Goal: Information Seeking & Learning: Learn about a topic

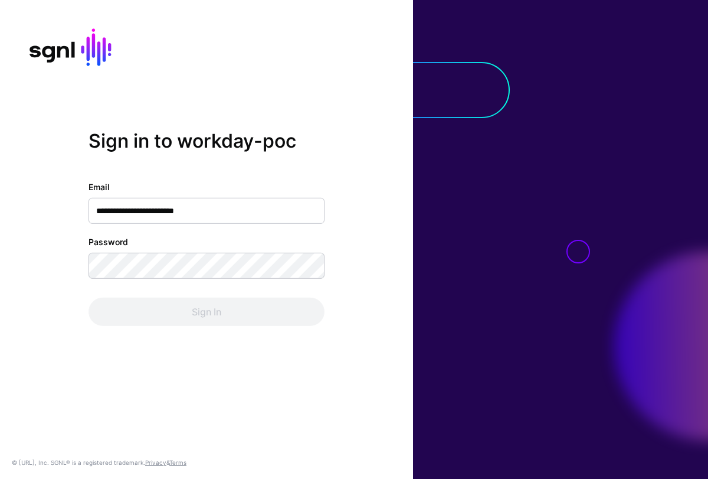
type input "**********"
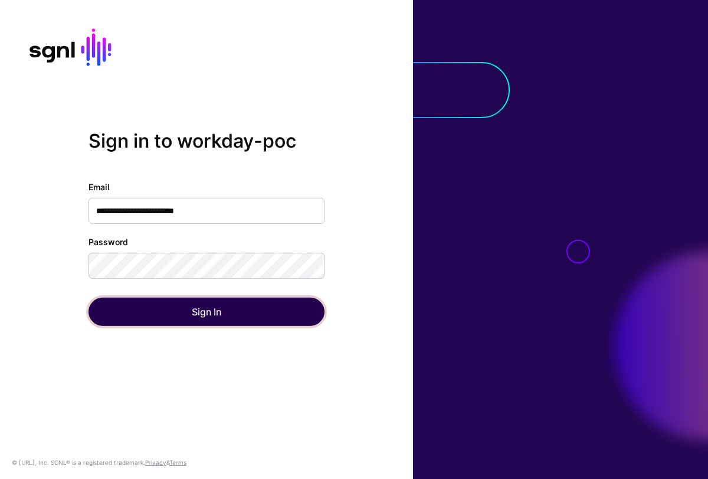
click at [195, 323] on button "Sign In" at bounding box center [207, 311] width 236 height 28
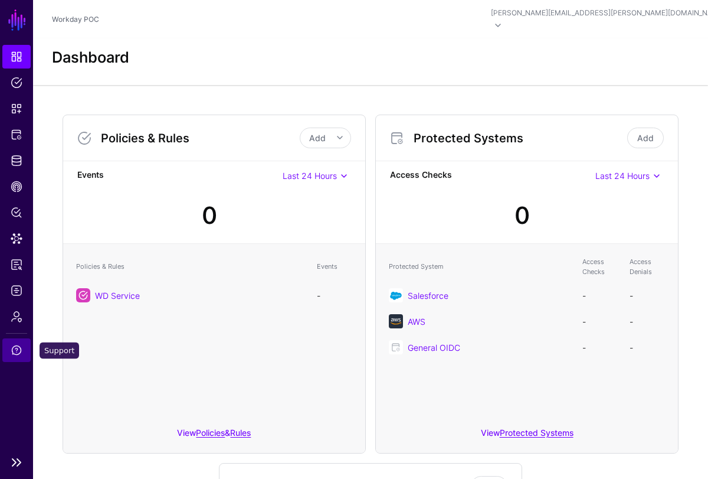
click at [15, 349] on span "Support" at bounding box center [17, 350] width 12 height 12
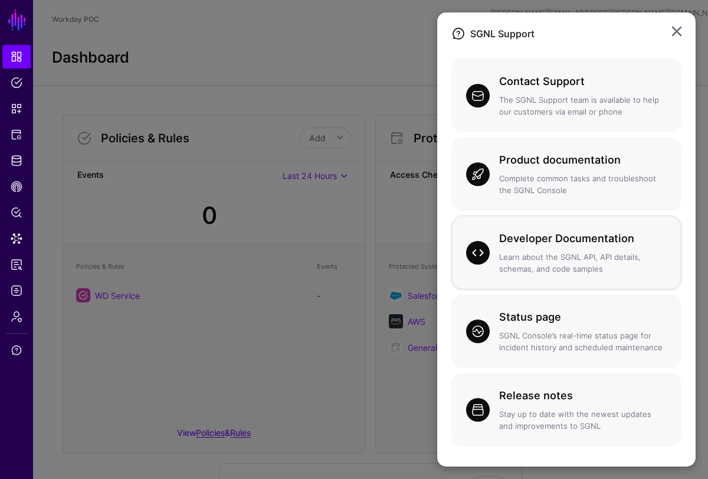
click at [564, 268] on p "Learn about the SGNL API, API details, schemas, and code samples" at bounding box center [583, 262] width 168 height 23
click at [571, 174] on p "Complete common tasks and troubleshoot the SGNL Console" at bounding box center [583, 184] width 168 height 23
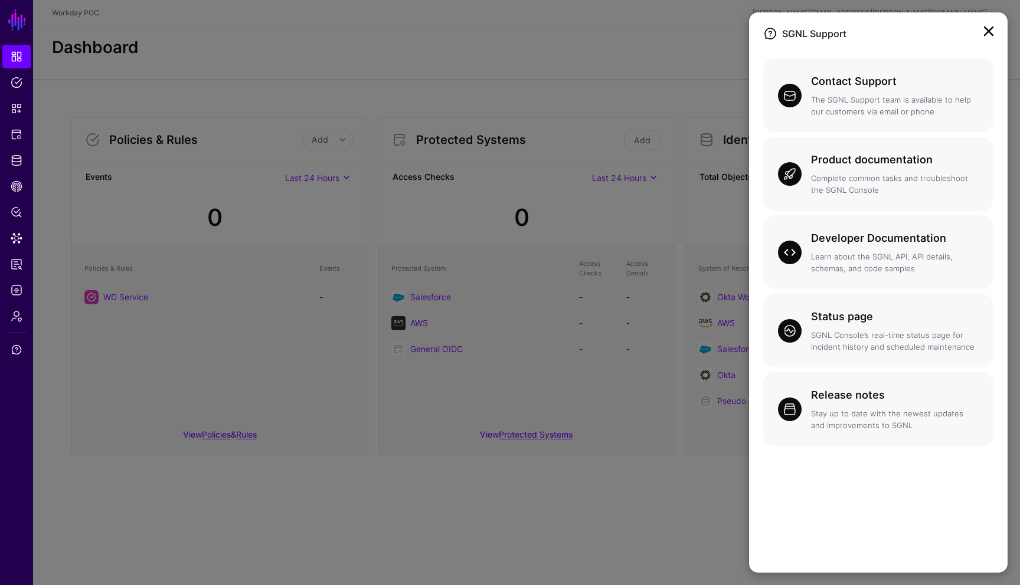
click at [708, 35] on link at bounding box center [988, 31] width 19 height 19
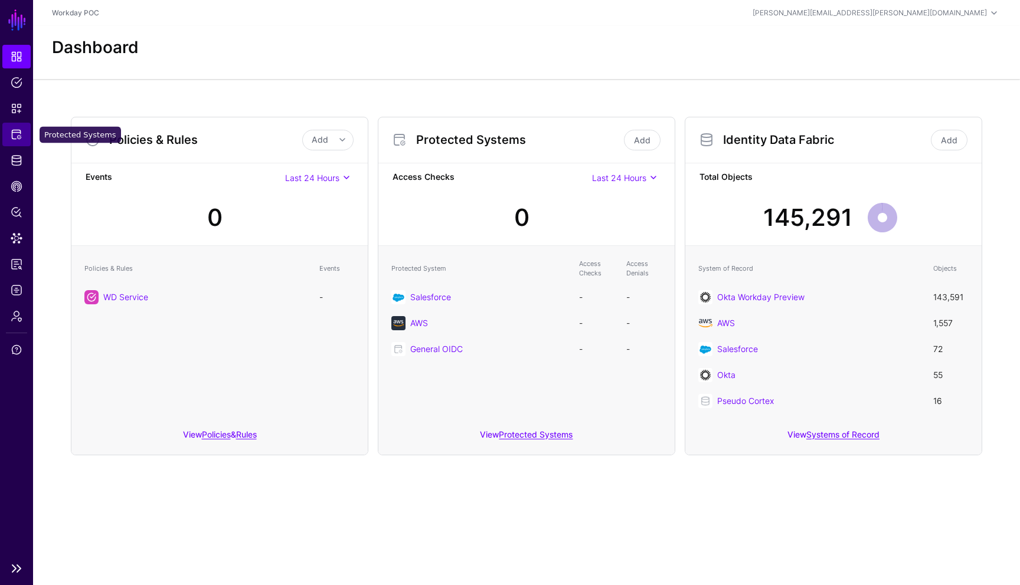
click at [17, 136] on span "Protected Systems" at bounding box center [17, 135] width 12 height 12
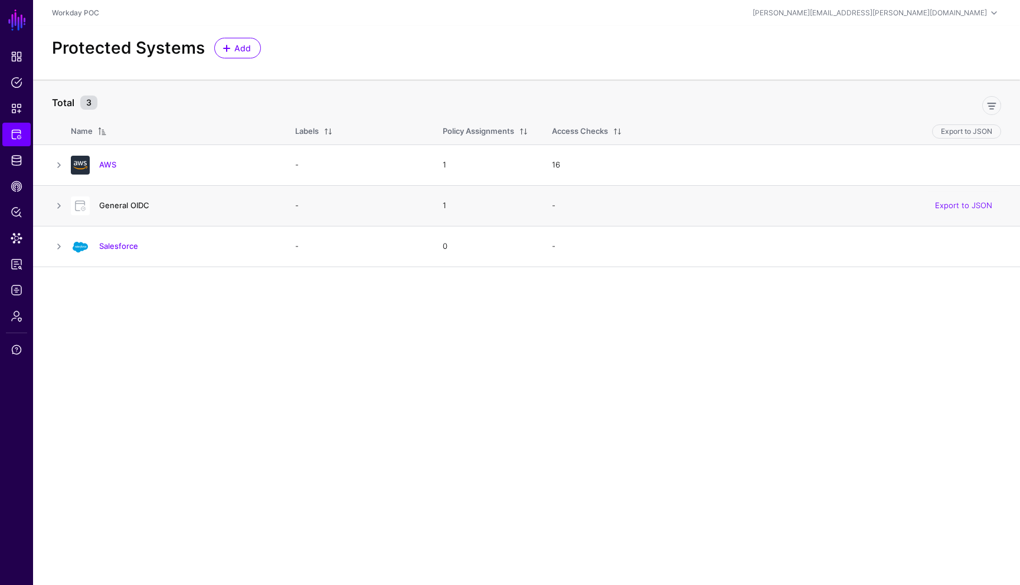
click at [139, 206] on link "General OIDC" at bounding box center [124, 205] width 50 height 9
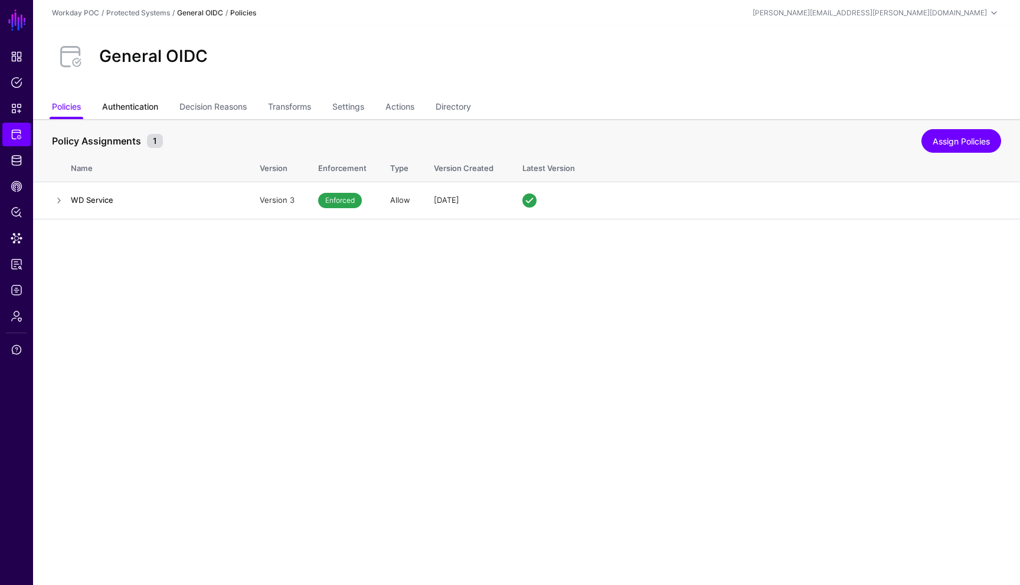
click at [150, 109] on link "Authentication" at bounding box center [130, 108] width 56 height 22
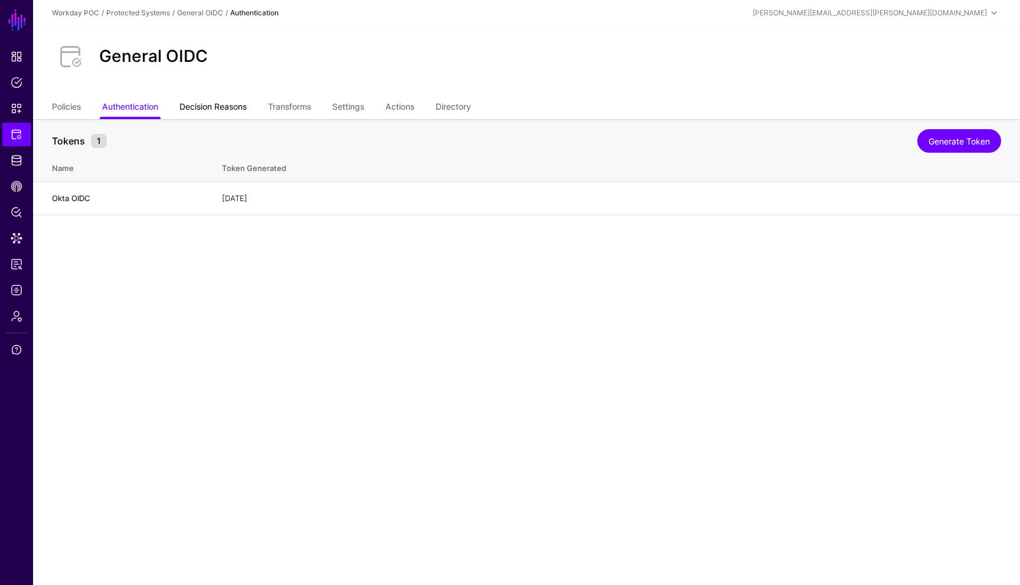
click at [202, 109] on link "Decision Reasons" at bounding box center [212, 108] width 67 height 22
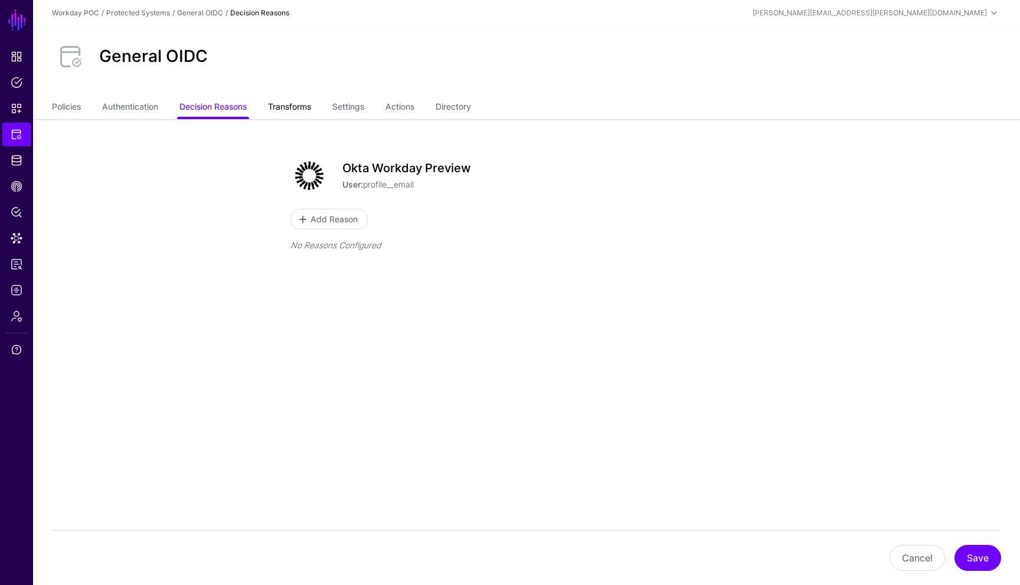
click at [296, 106] on link "Transforms" at bounding box center [289, 108] width 43 height 22
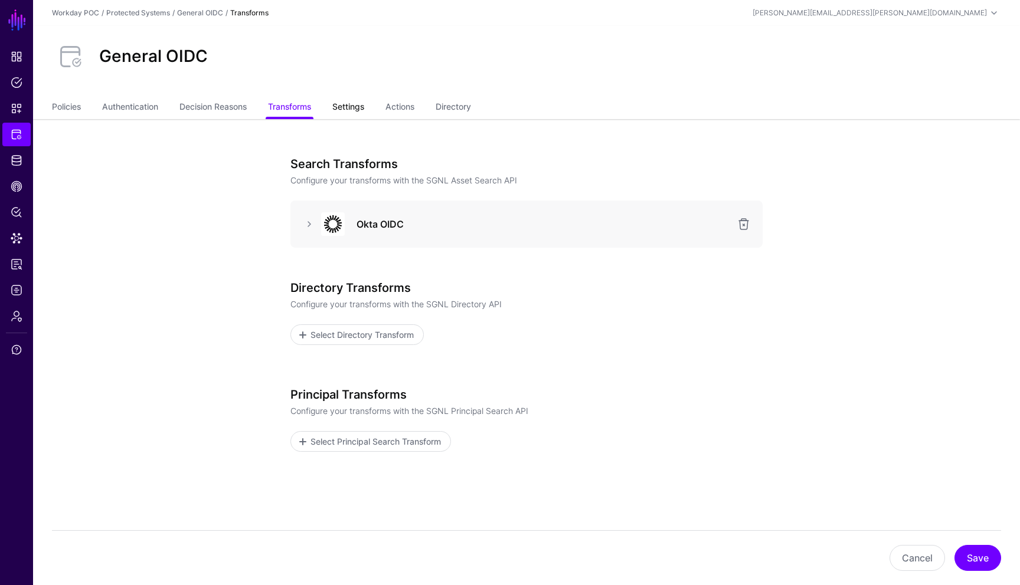
click at [356, 107] on link "Settings" at bounding box center [348, 108] width 32 height 22
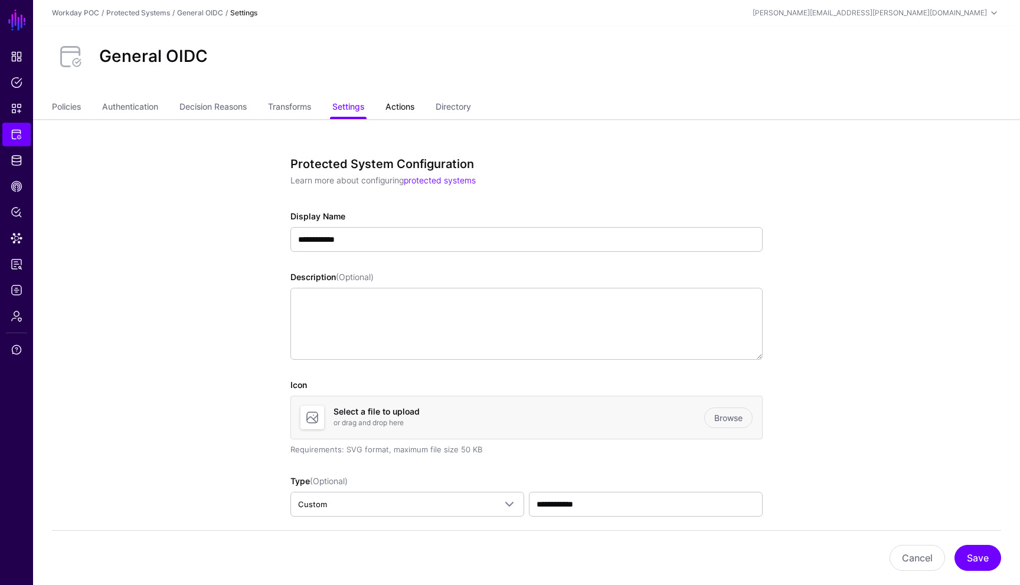
click at [410, 109] on link "Actions" at bounding box center [399, 108] width 29 height 22
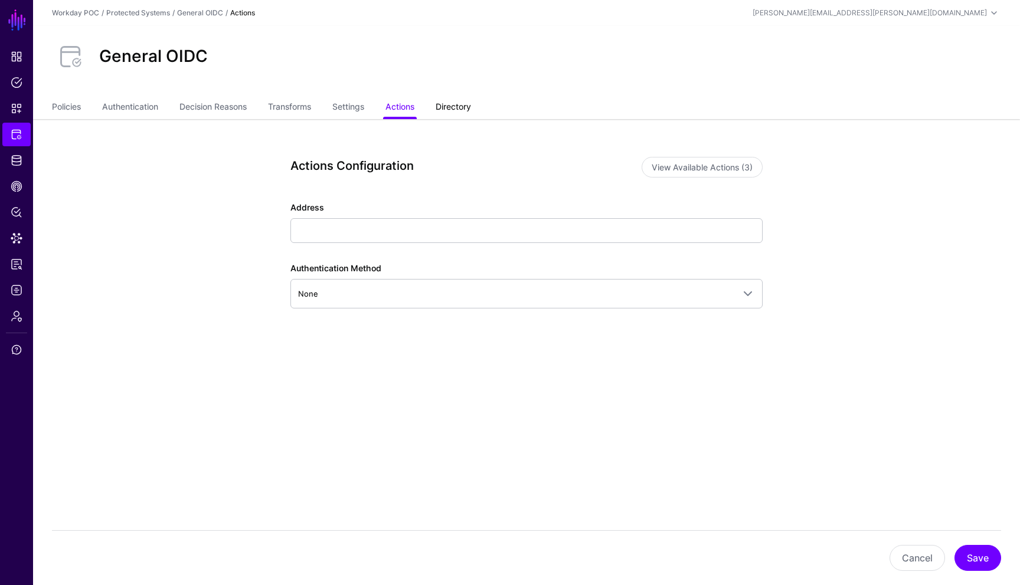
click at [466, 106] on link "Directory" at bounding box center [453, 108] width 35 height 22
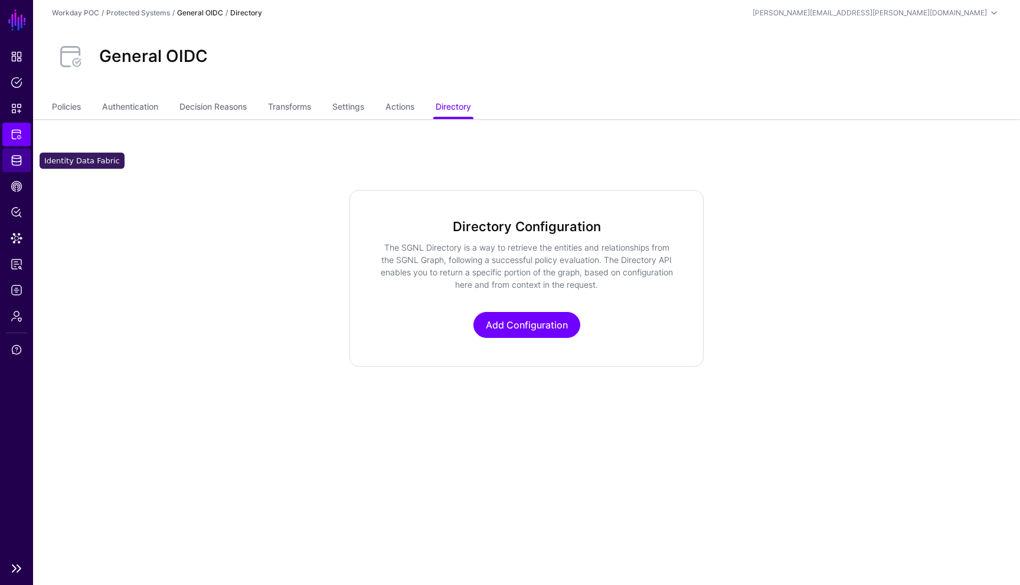
click at [15, 159] on span "Identity Data Fabric" at bounding box center [17, 161] width 12 height 12
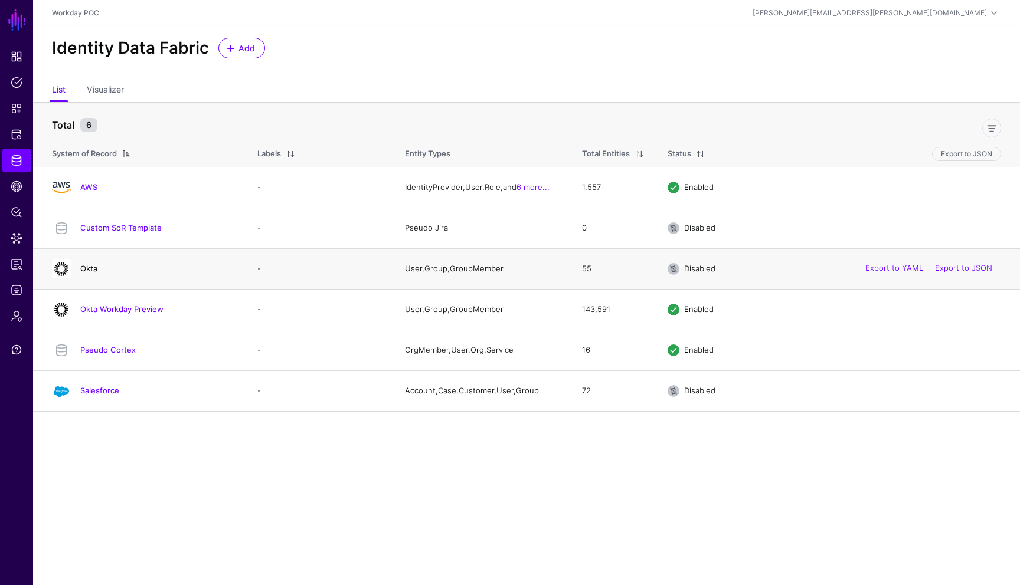
click at [92, 270] on link "Okta" at bounding box center [88, 268] width 17 height 9
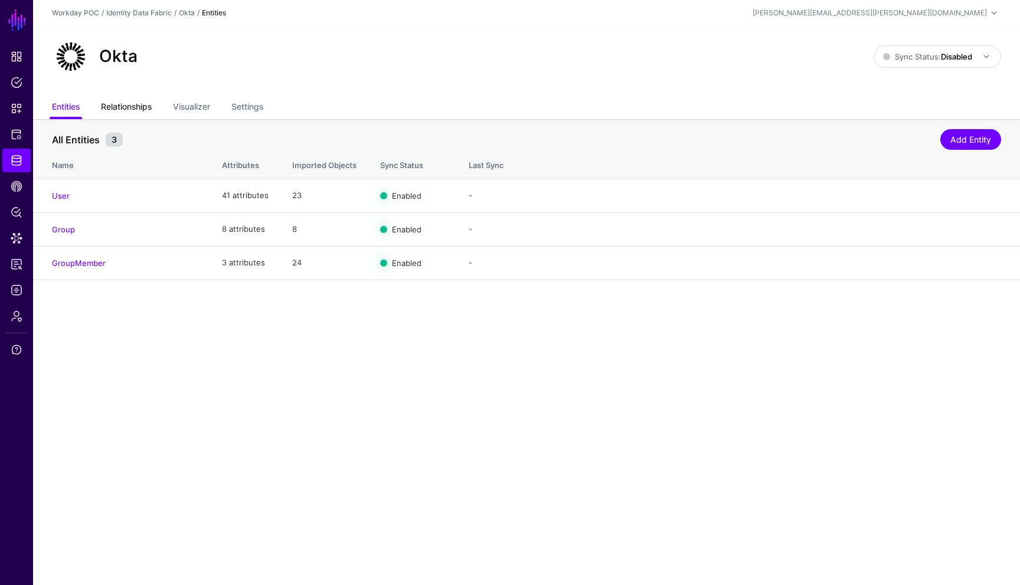
click at [142, 107] on link "Relationships" at bounding box center [126, 108] width 51 height 22
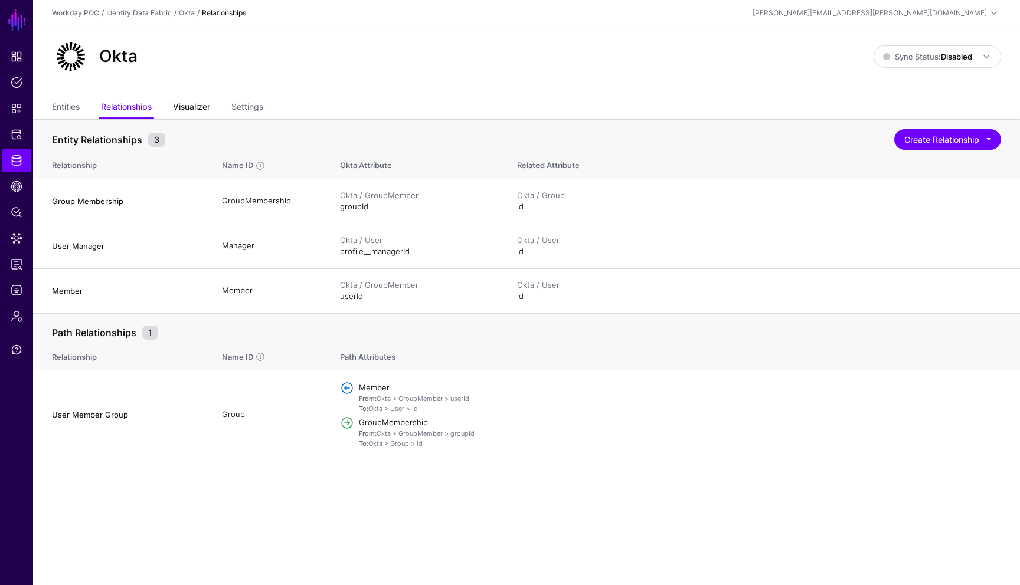
click at [200, 106] on link "Visualizer" at bounding box center [191, 108] width 37 height 22
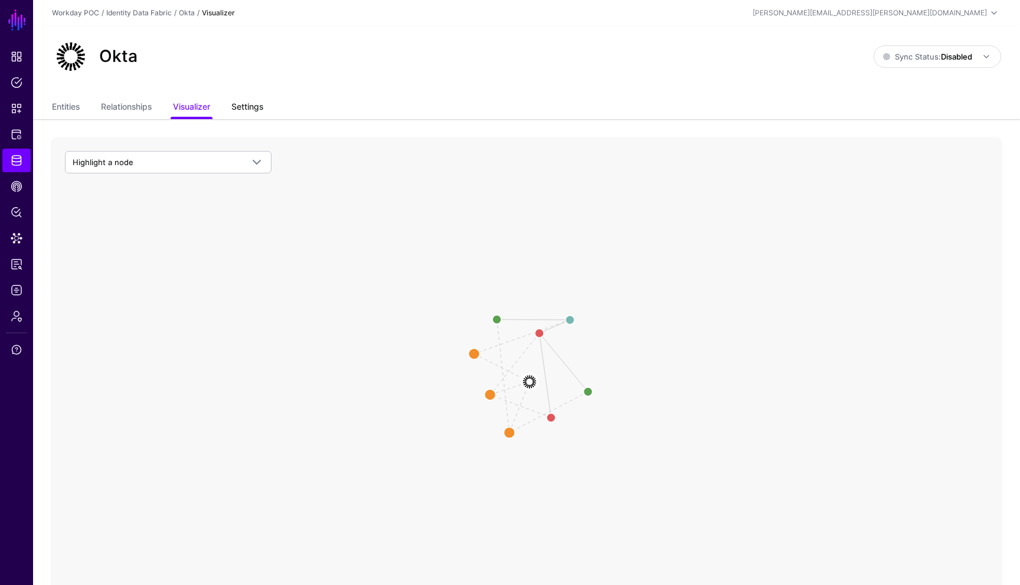
click at [253, 106] on link "Settings" at bounding box center [247, 108] width 32 height 22
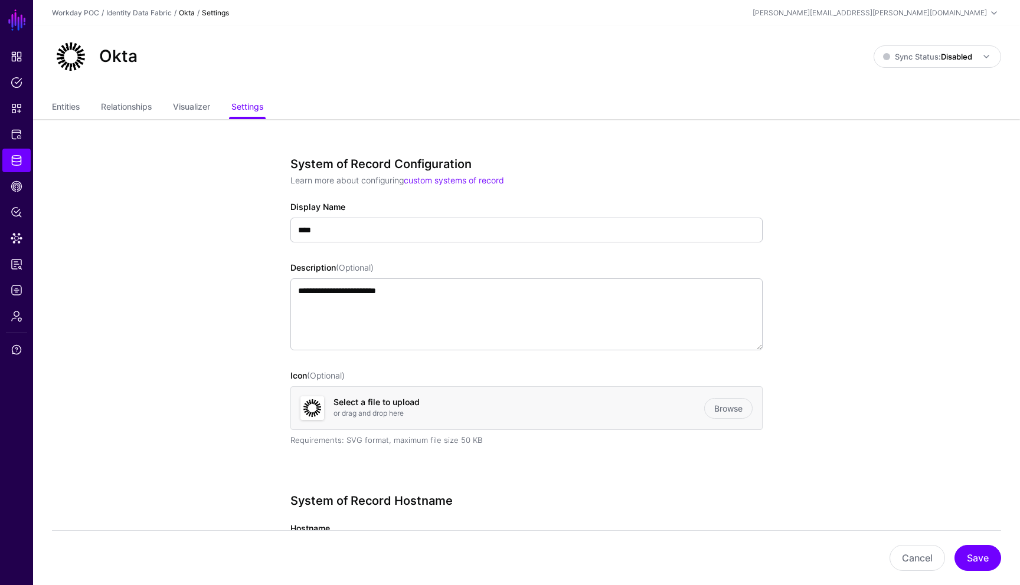
click at [197, 103] on link "Visualizer" at bounding box center [191, 108] width 37 height 22
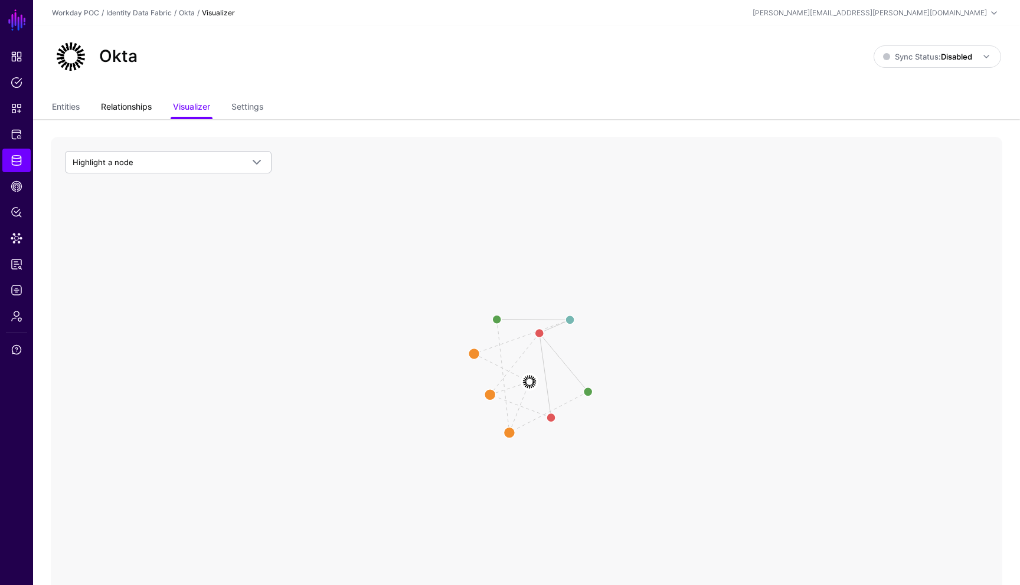
click at [146, 103] on link "Relationships" at bounding box center [126, 108] width 51 height 22
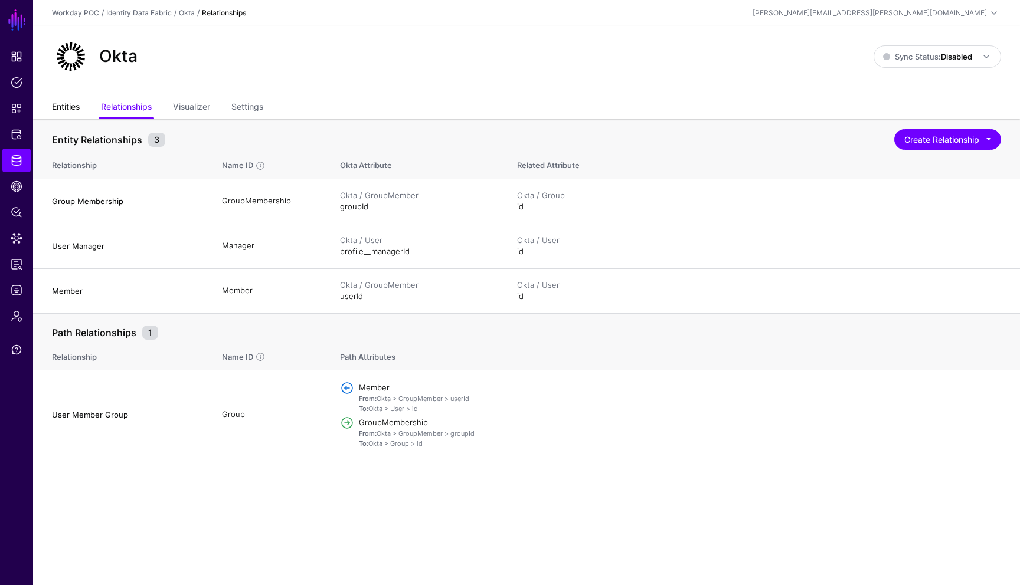
click at [70, 104] on link "Entities" at bounding box center [66, 108] width 28 height 22
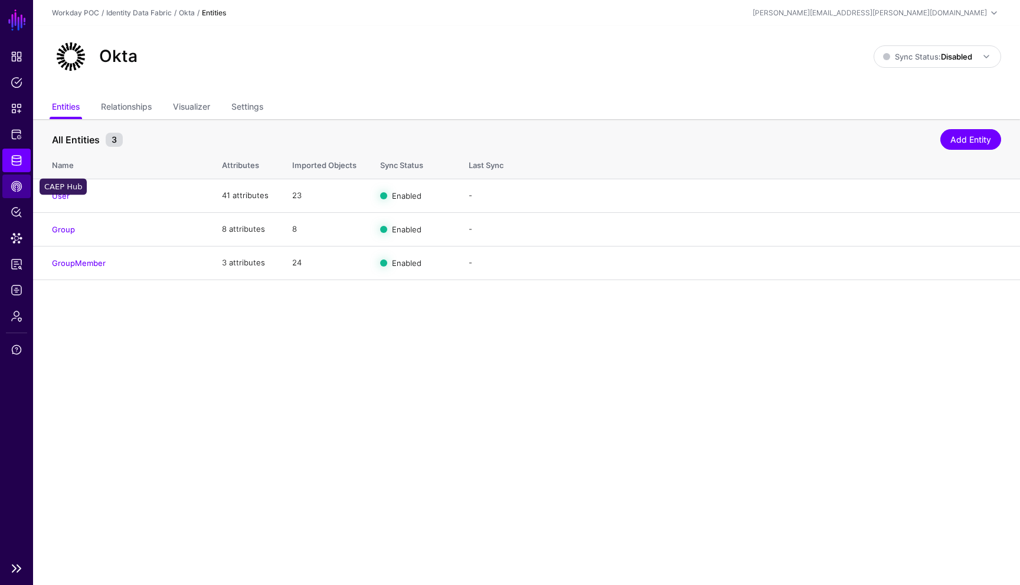
click at [22, 188] on link "CAEP Hub" at bounding box center [16, 187] width 28 height 24
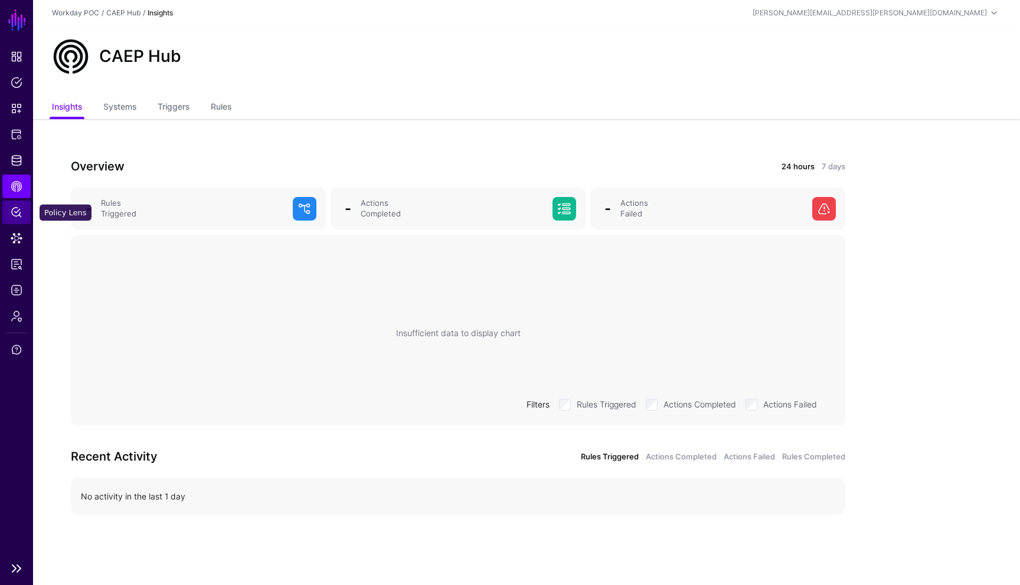
click at [19, 221] on link "Policy Lens" at bounding box center [16, 213] width 28 height 24
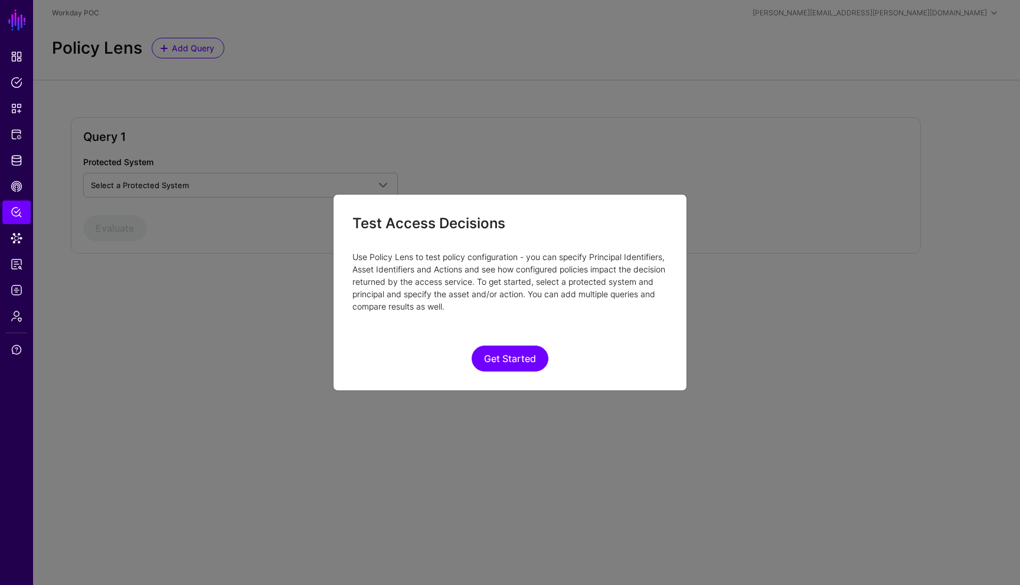
click at [18, 241] on ngb-modal-window "Test Access Decisions Use Policy Lens to test policy configuration - you can sp…" at bounding box center [510, 292] width 1020 height 585
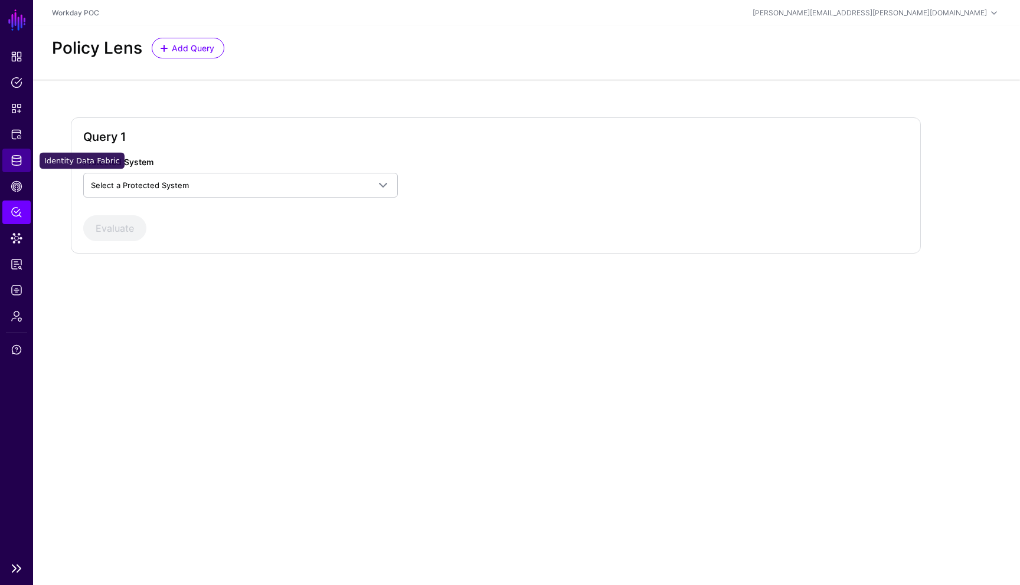
click at [21, 161] on span "Identity Data Fabric" at bounding box center [17, 161] width 12 height 12
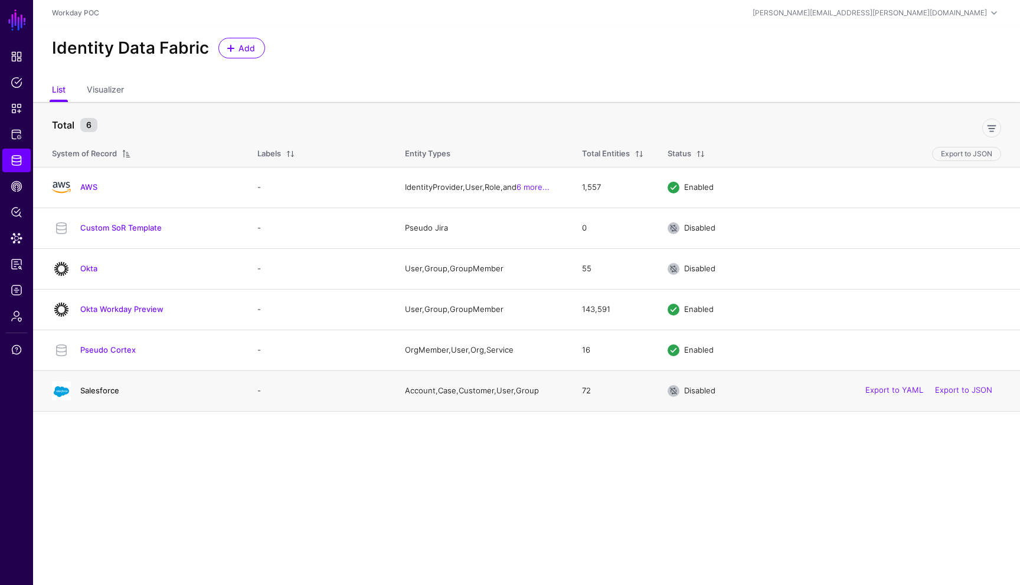
click at [113, 390] on link "Salesforce" at bounding box center [99, 390] width 39 height 9
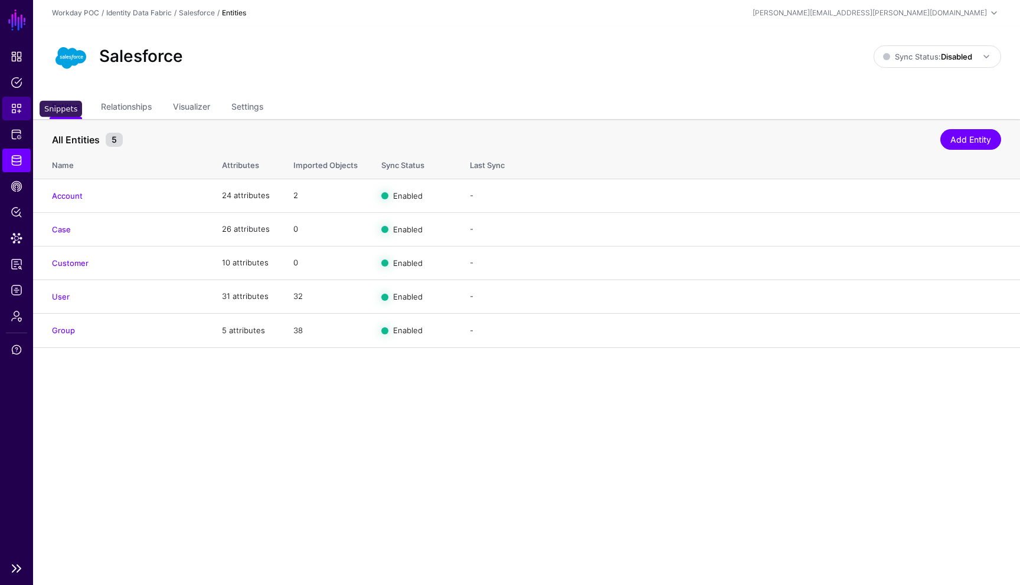
click at [24, 110] on link "Snippets" at bounding box center [16, 109] width 28 height 24
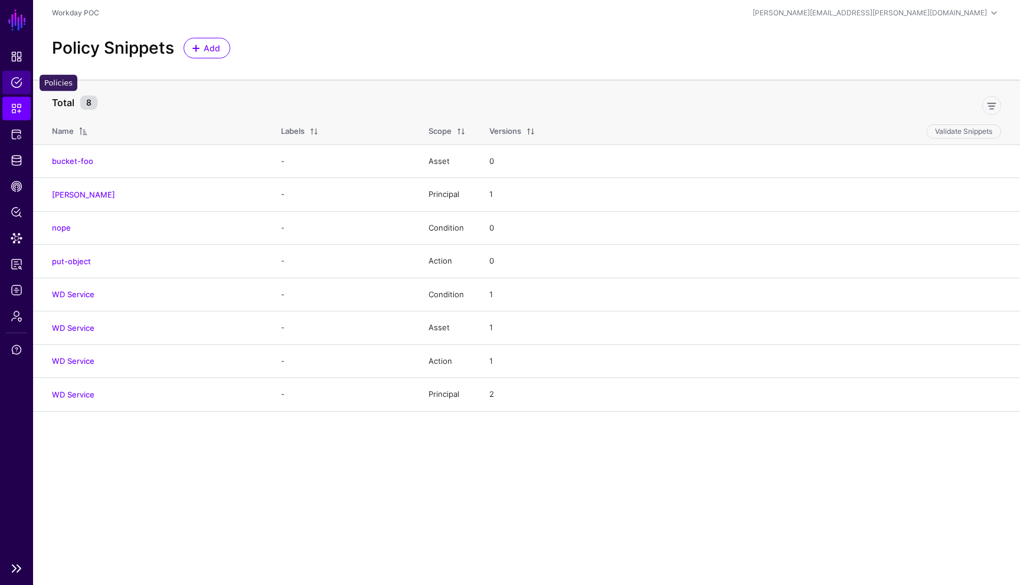
click at [16, 84] on span "Policies" at bounding box center [17, 83] width 12 height 12
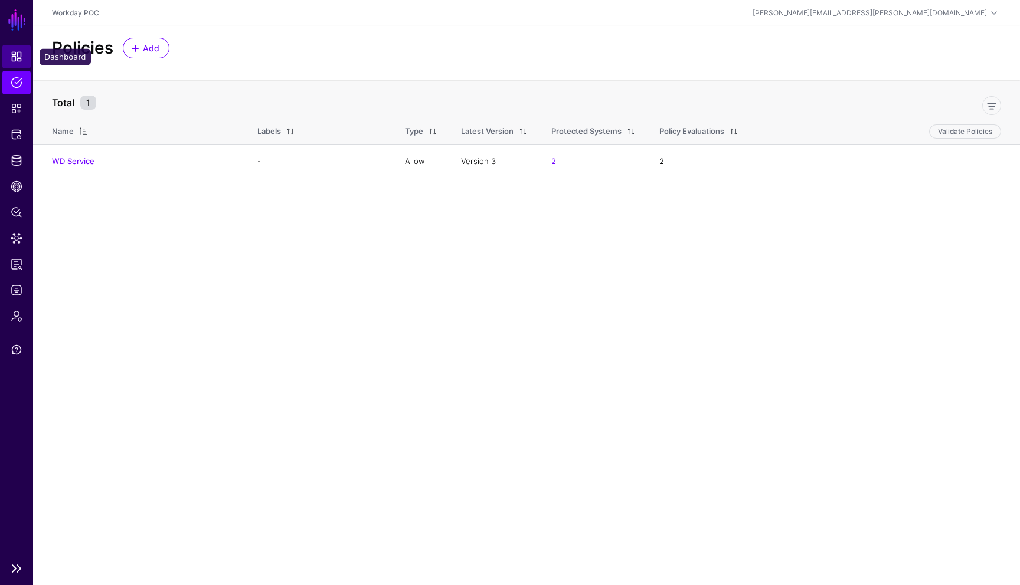
click at [17, 57] on span "Dashboard" at bounding box center [17, 57] width 12 height 12
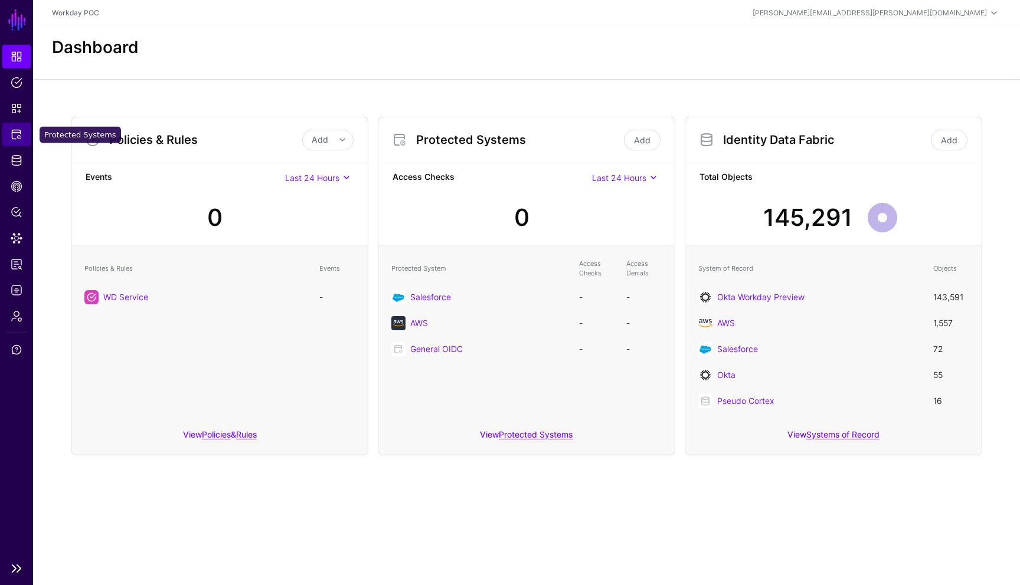
click at [18, 139] on span "Protected Systems" at bounding box center [17, 135] width 12 height 12
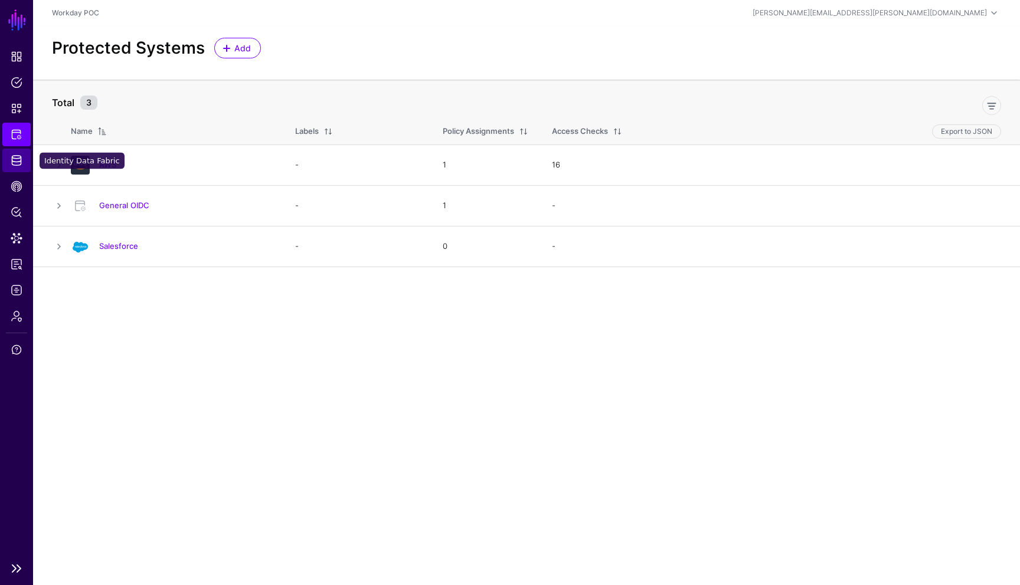
click at [18, 161] on span "Identity Data Fabric" at bounding box center [17, 161] width 12 height 12
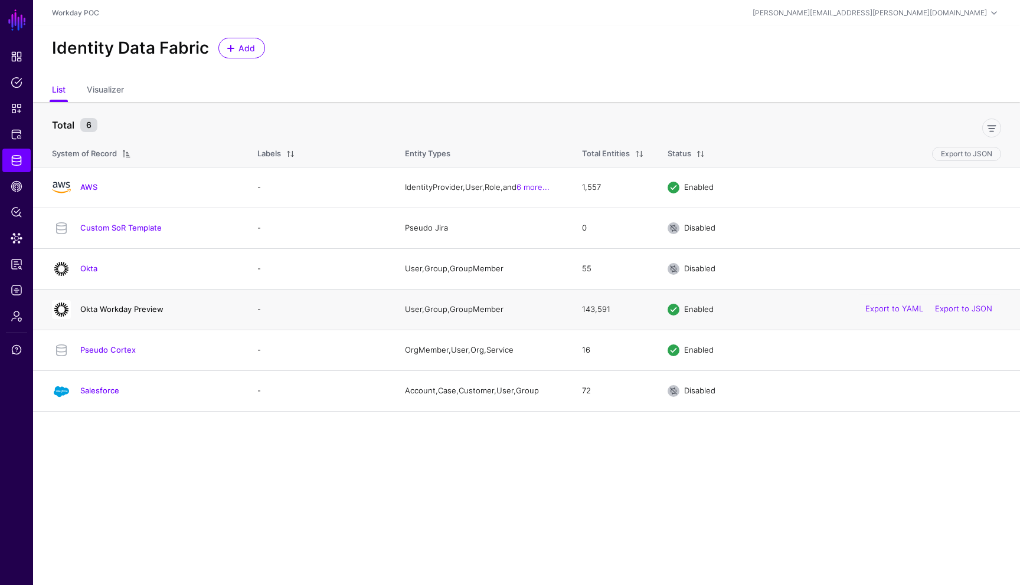
click at [136, 313] on link "Okta Workday Preview" at bounding box center [121, 309] width 83 height 9
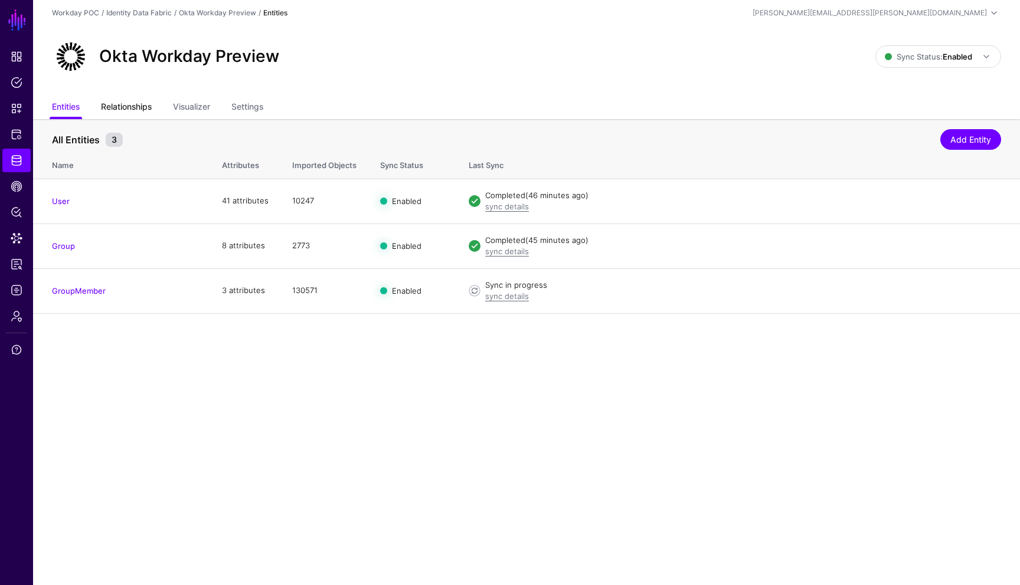
click at [138, 107] on link "Relationships" at bounding box center [126, 108] width 51 height 22
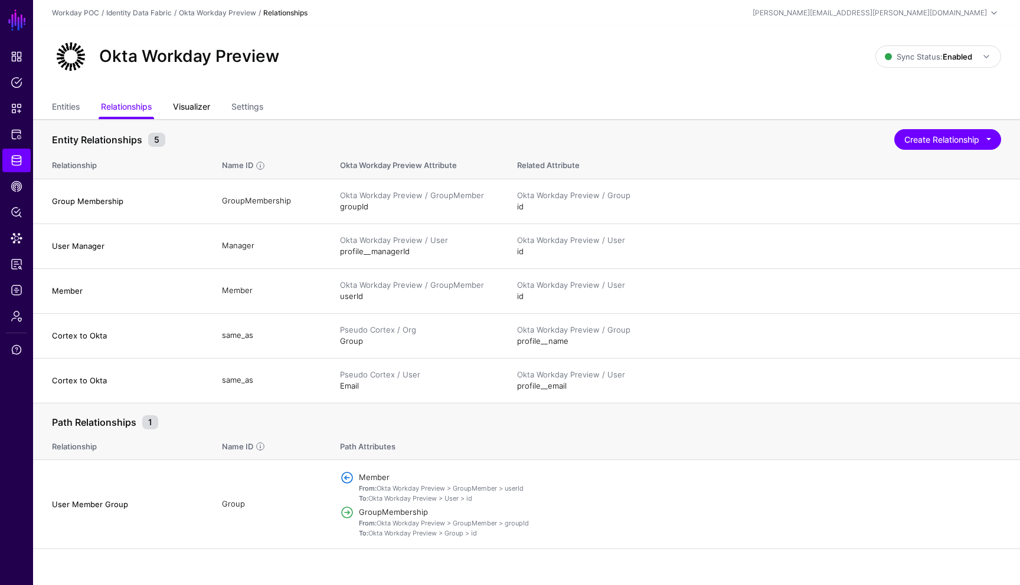
click at [205, 106] on link "Visualizer" at bounding box center [191, 108] width 37 height 22
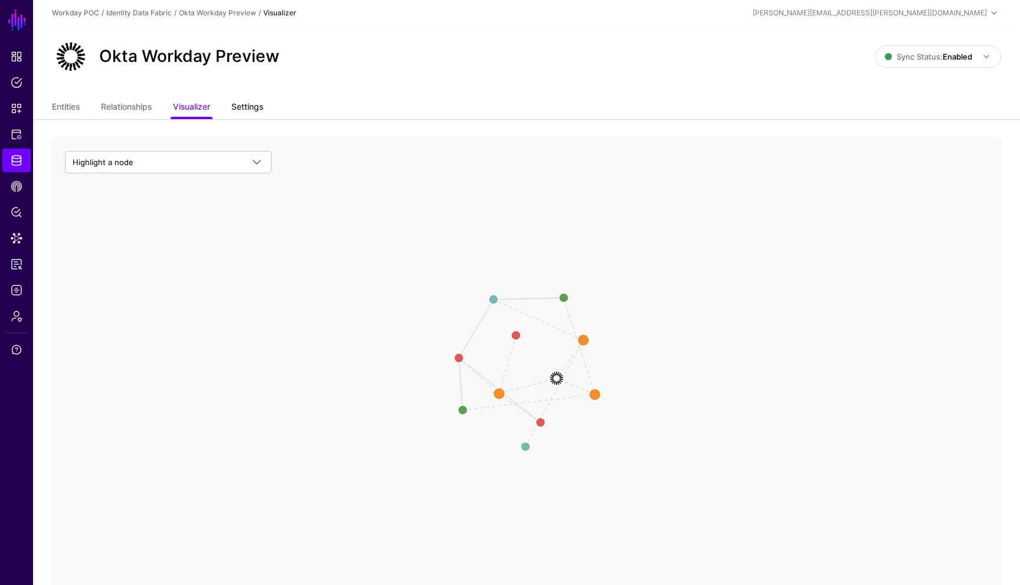
click at [256, 104] on link "Settings" at bounding box center [247, 108] width 32 height 22
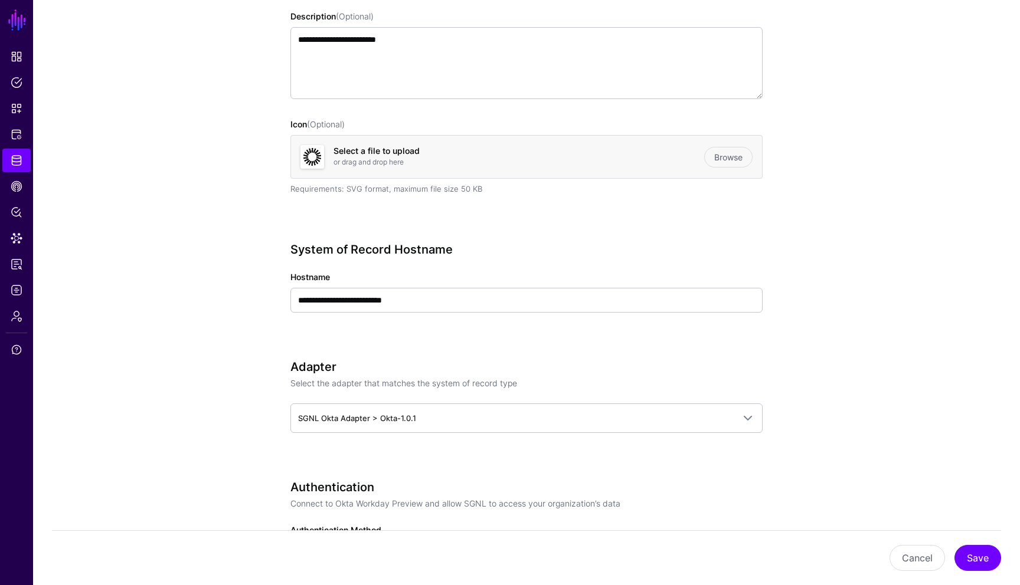
scroll to position [260, 0]
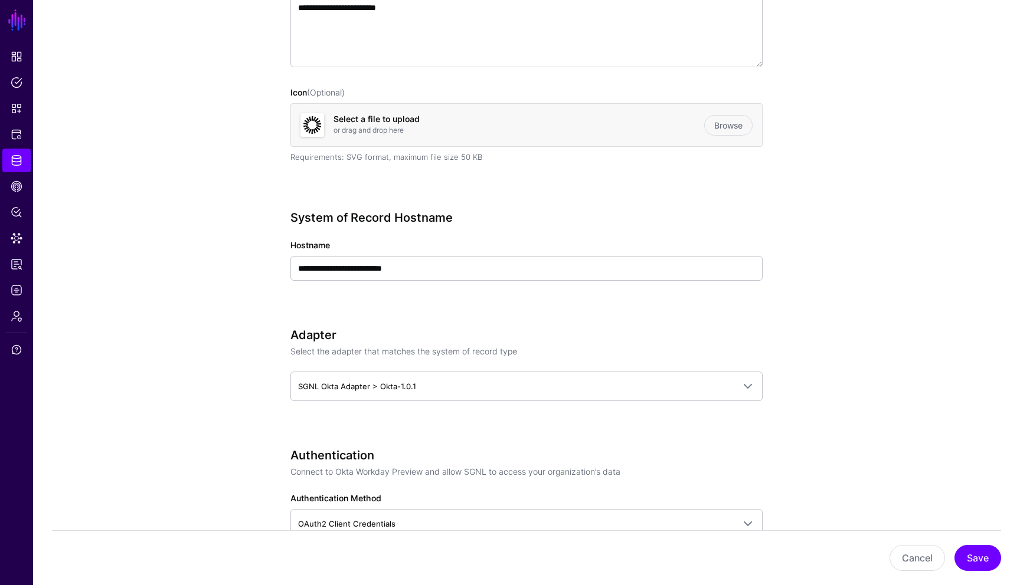
scroll to position [307, 0]
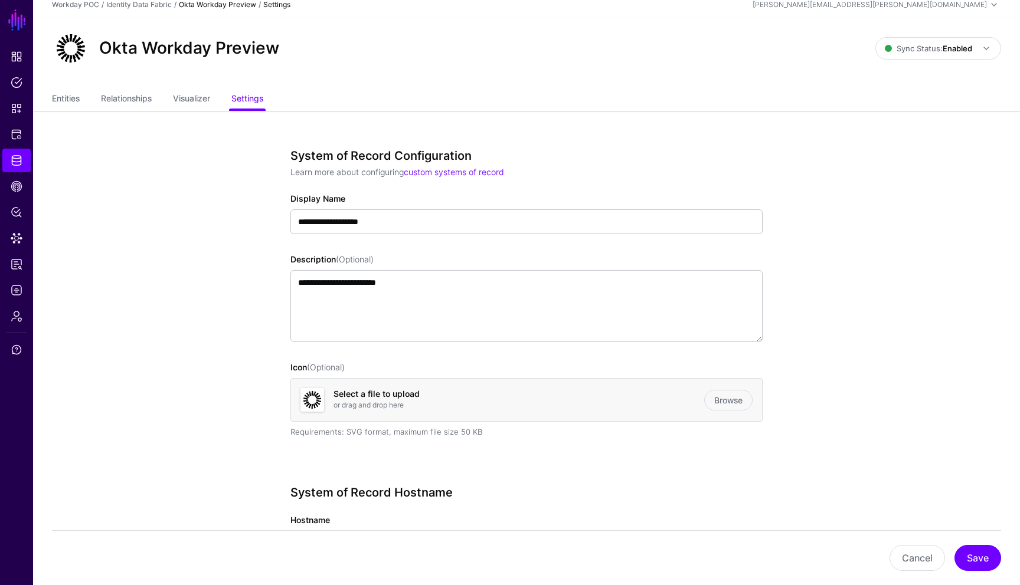
scroll to position [0, 0]
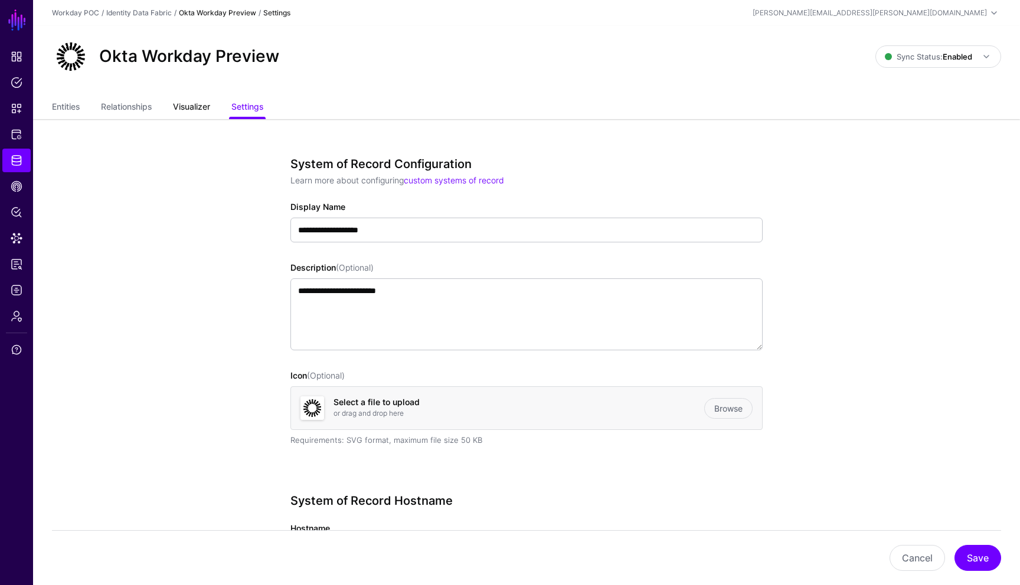
click at [202, 114] on link "Visualizer" at bounding box center [191, 108] width 37 height 22
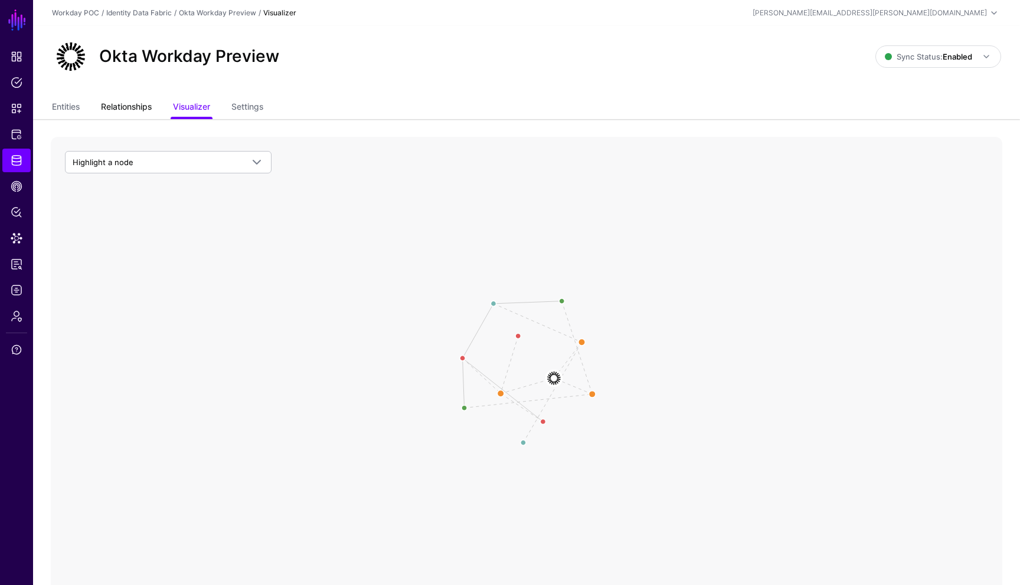
click at [135, 108] on link "Relationships" at bounding box center [126, 108] width 51 height 22
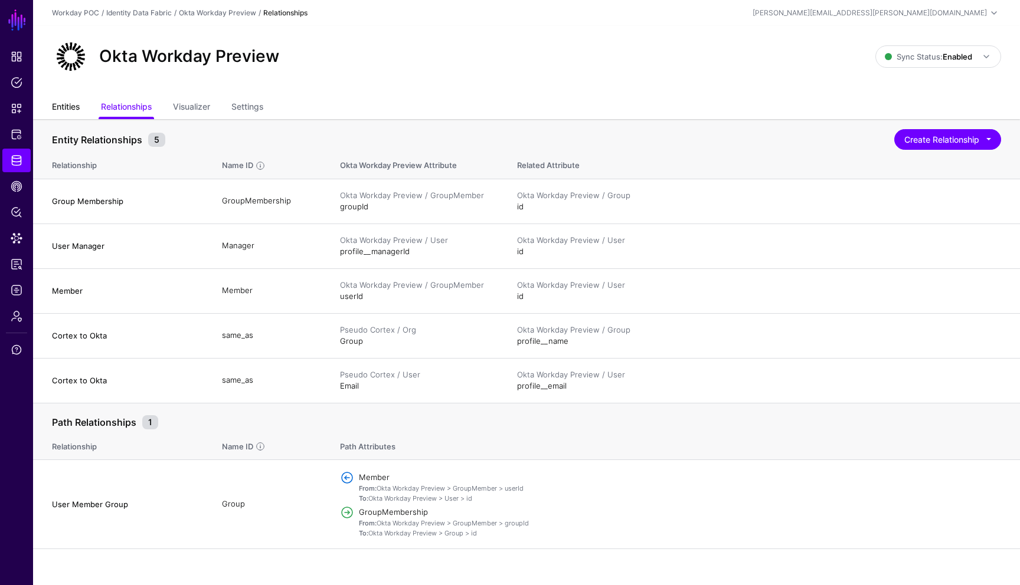
click at [70, 112] on link "Entities" at bounding box center [66, 108] width 28 height 22
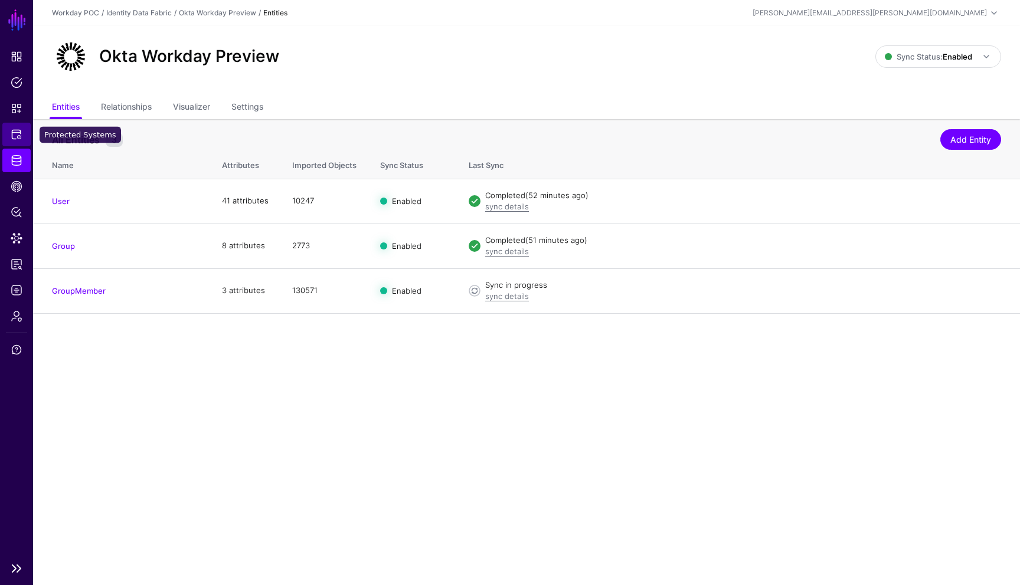
click at [14, 130] on span "Protected Systems" at bounding box center [17, 135] width 12 height 12
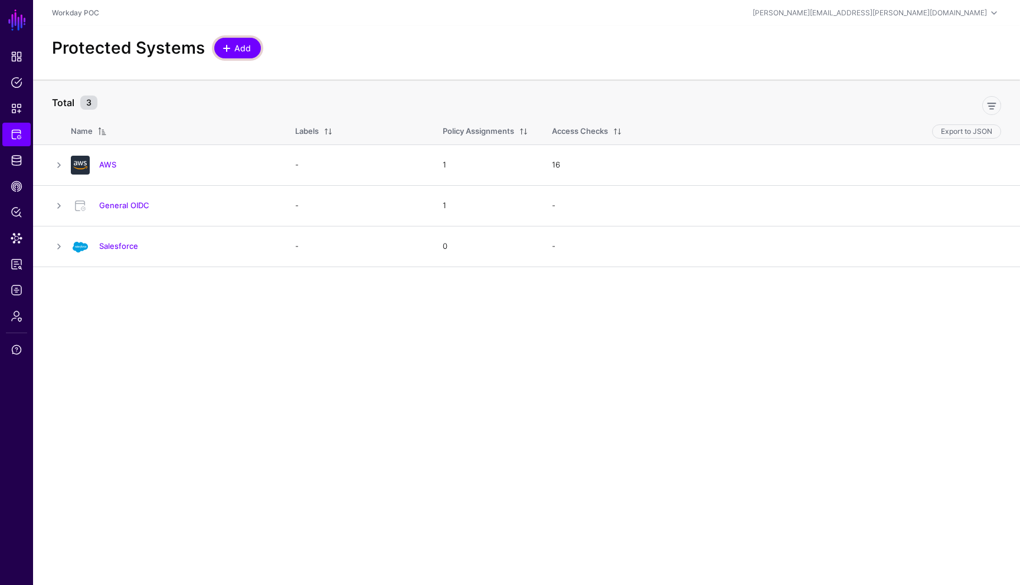
click at [247, 47] on span "Add" at bounding box center [242, 48] width 19 height 12
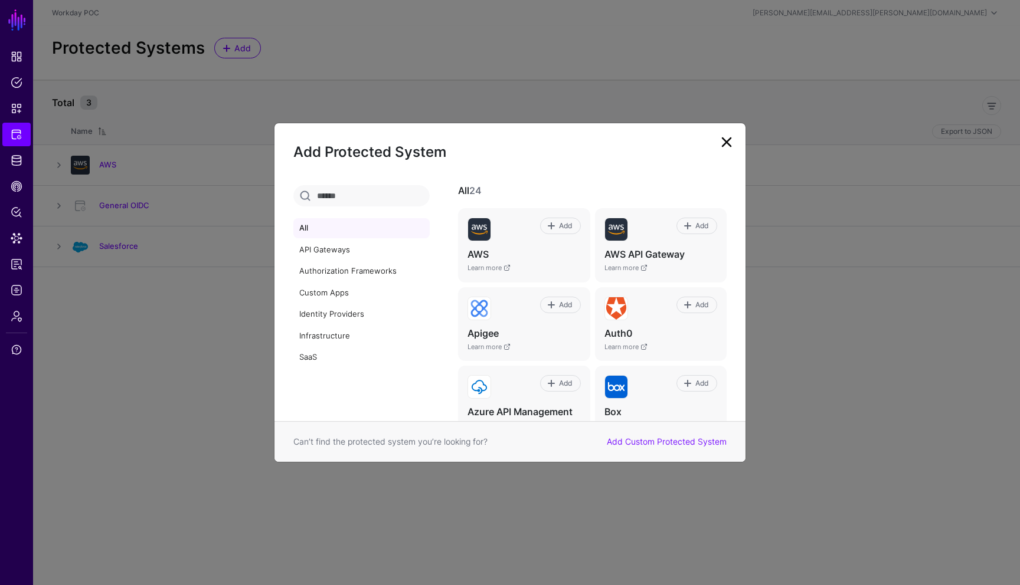
click at [708, 220] on div "All 24 Add AWS Learn more Add AWS API Gateway Learn more Add Apigee Learn more …" at bounding box center [595, 303] width 302 height 236
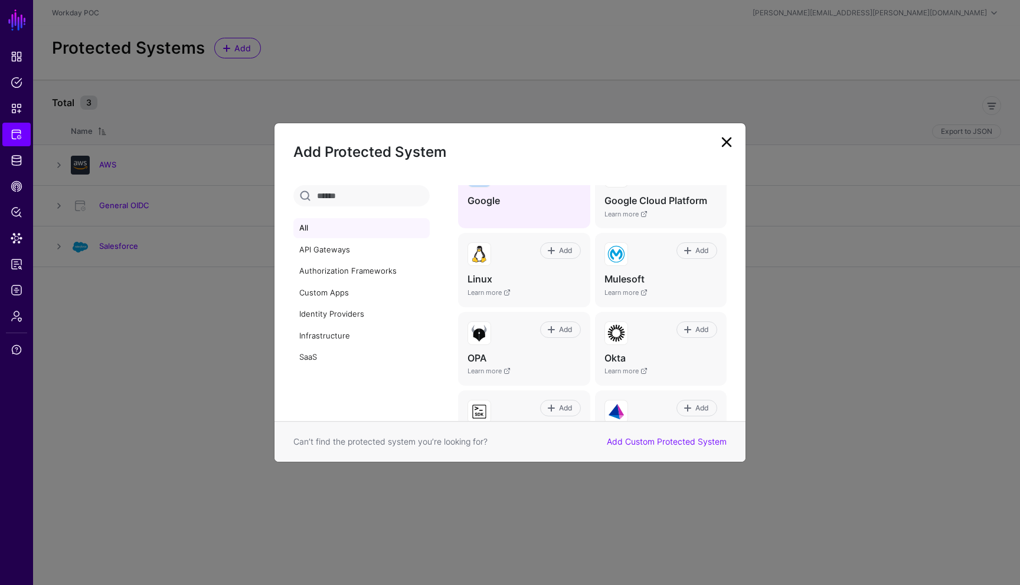
scroll to position [426, 0]
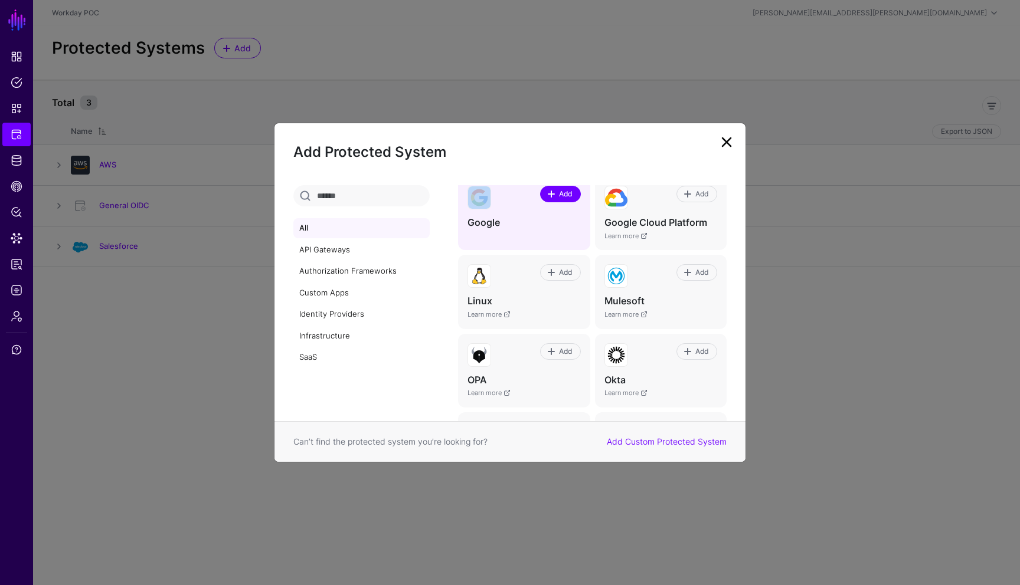
drag, startPoint x: 539, startPoint y: 176, endPoint x: 571, endPoint y: 193, distance: 35.9
click at [571, 193] on div "All API Gateways Authorization Frameworks Custom Apps Identity Providers Infras…" at bounding box center [509, 303] width 471 height 282
click at [708, 143] on link at bounding box center [726, 142] width 19 height 19
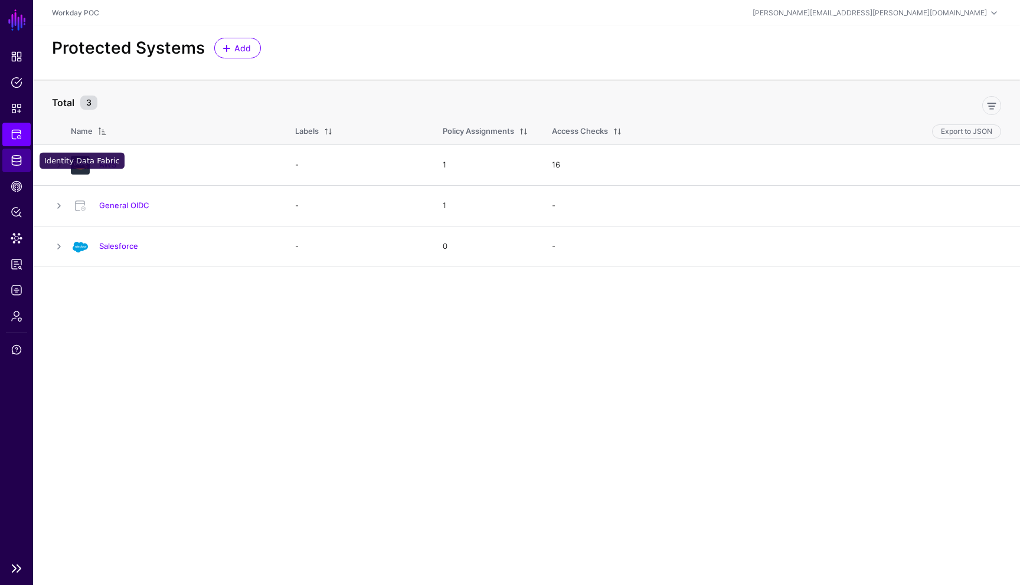
click at [18, 163] on span "Identity Data Fabric" at bounding box center [17, 161] width 12 height 12
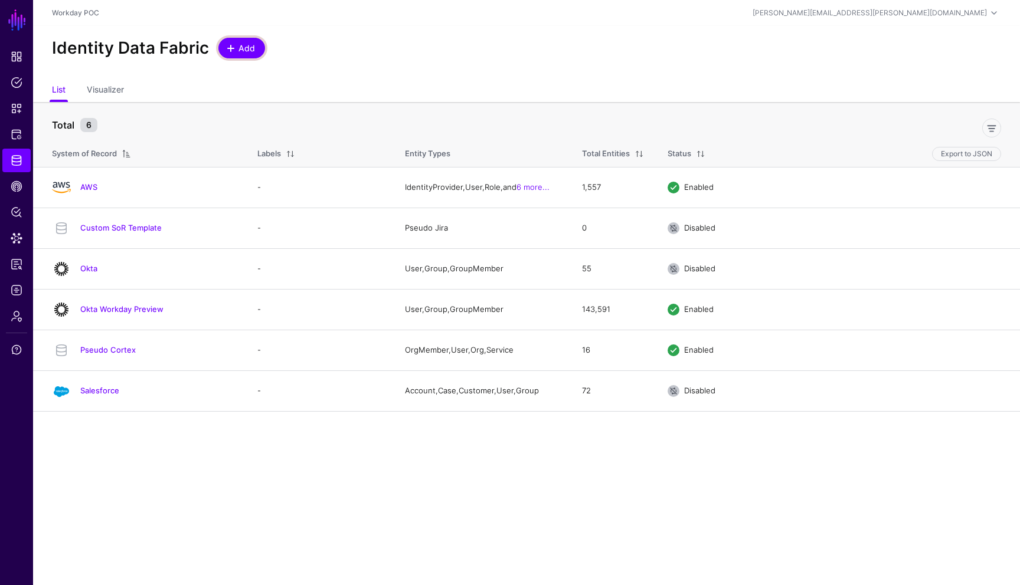
click at [254, 48] on link "Add" at bounding box center [241, 48] width 47 height 21
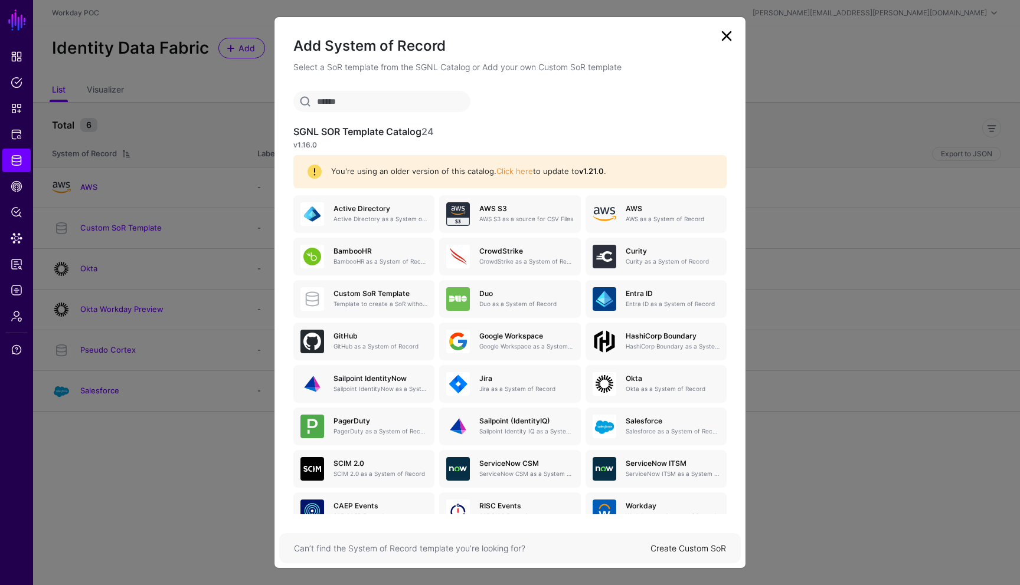
click at [708, 41] on link at bounding box center [726, 36] width 19 height 19
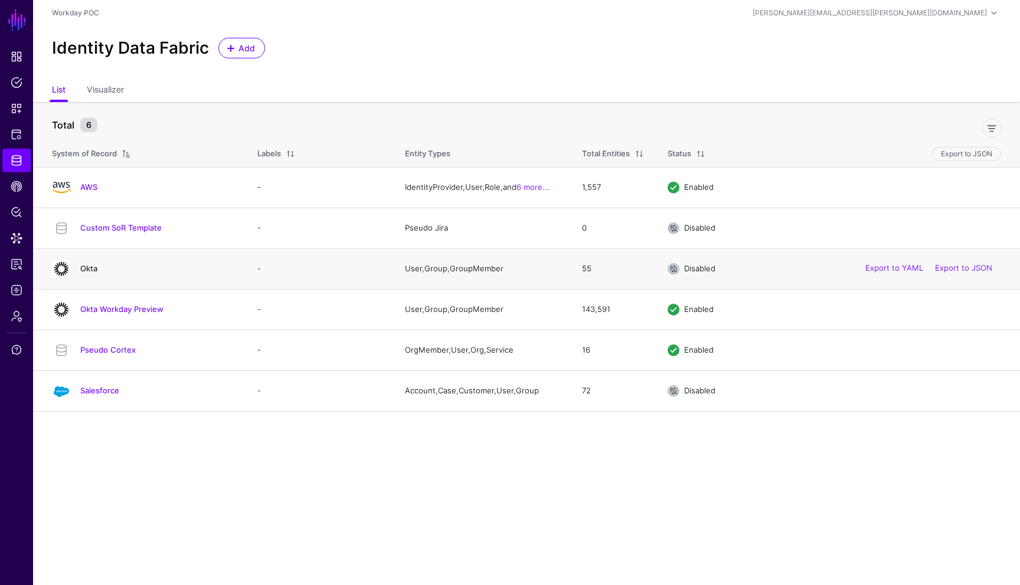
click at [91, 272] on link "Okta" at bounding box center [88, 268] width 17 height 9
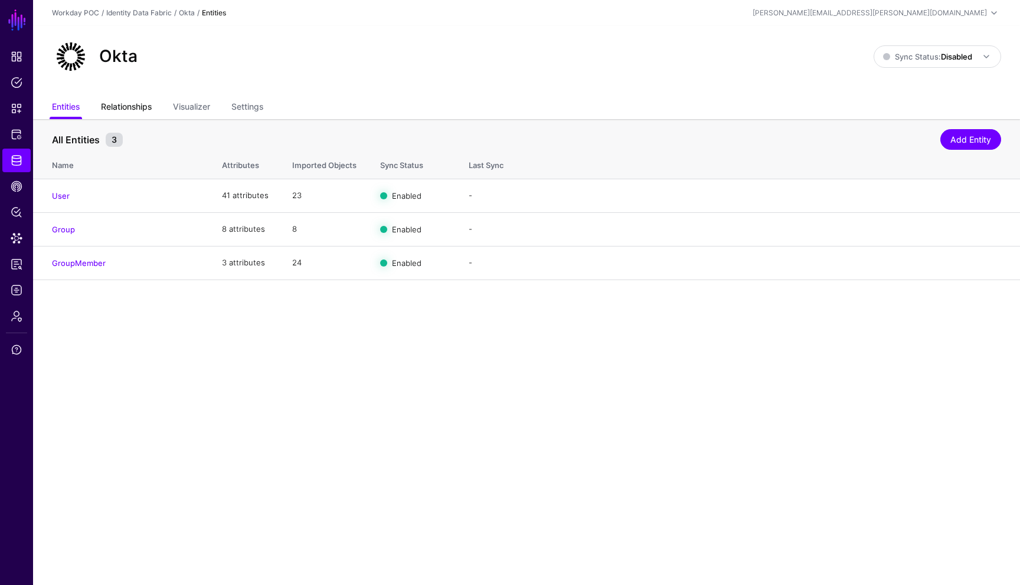
click at [147, 110] on link "Relationships" at bounding box center [126, 108] width 51 height 22
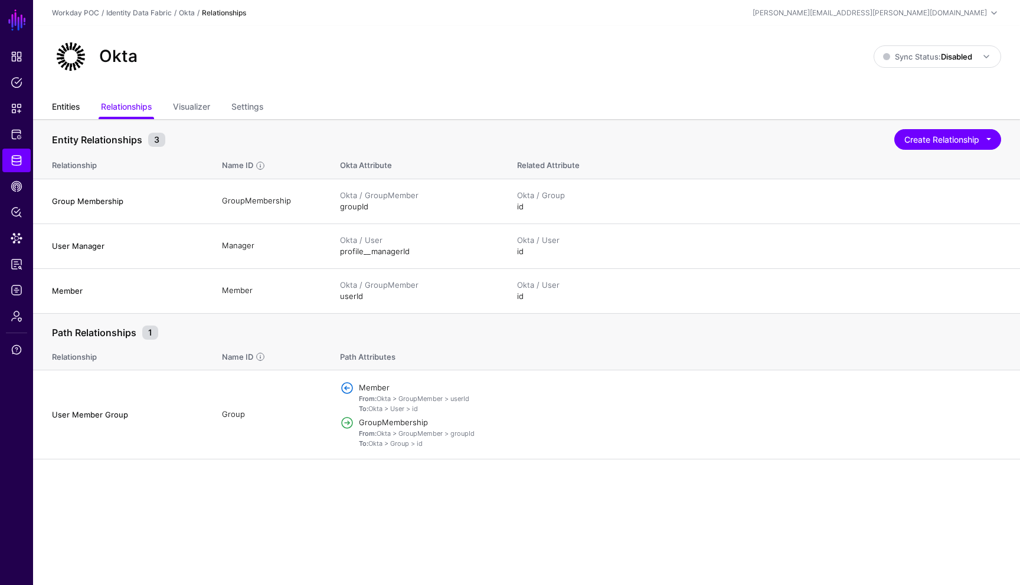
click at [77, 109] on link "Entities" at bounding box center [66, 108] width 28 height 22
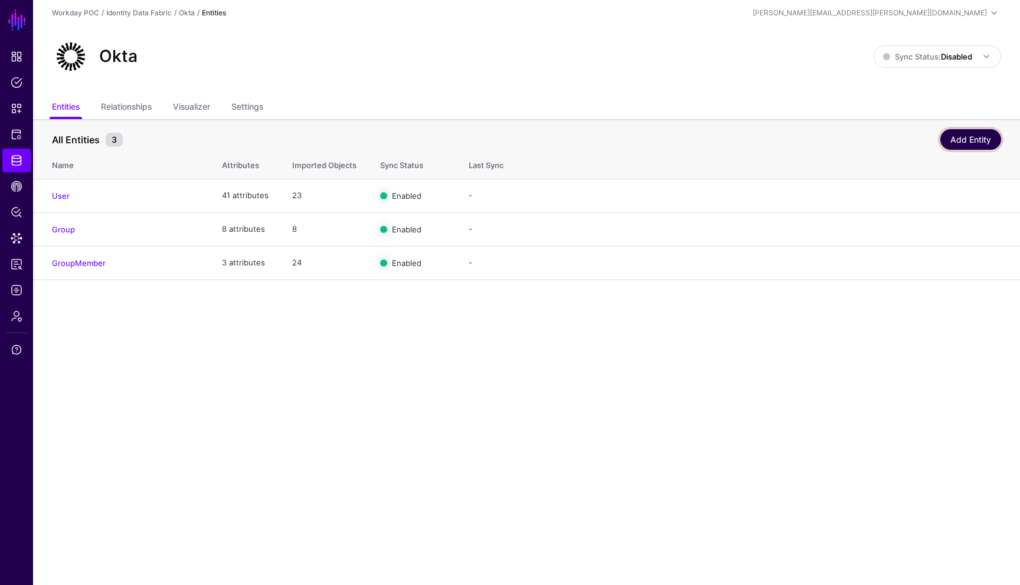
click at [708, 140] on link "Add Entity" at bounding box center [970, 139] width 61 height 21
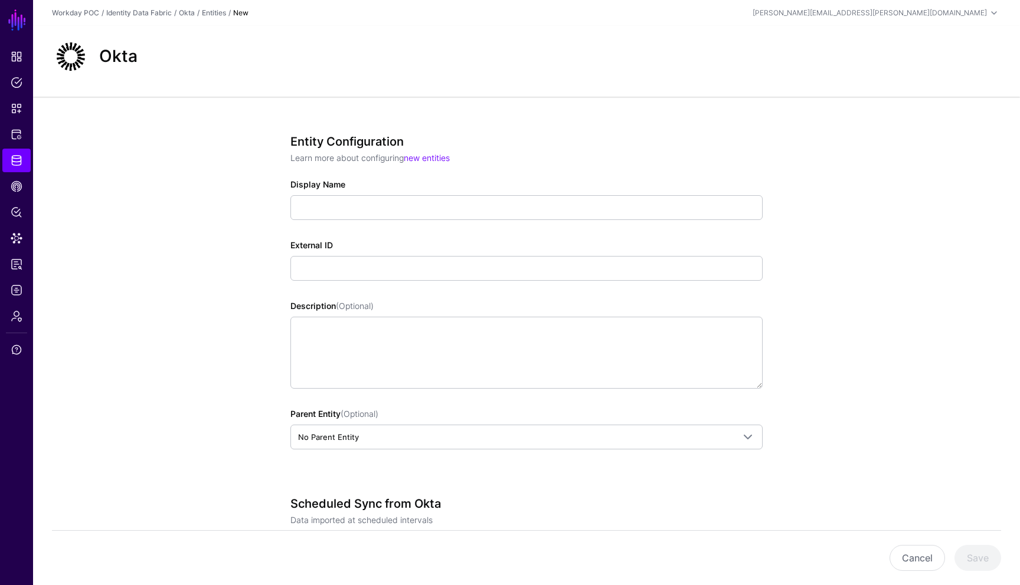
click at [708, 214] on div "Entity Configuration Learn more about configuring new entities Display Name Ext…" at bounding box center [526, 498] width 987 height 803
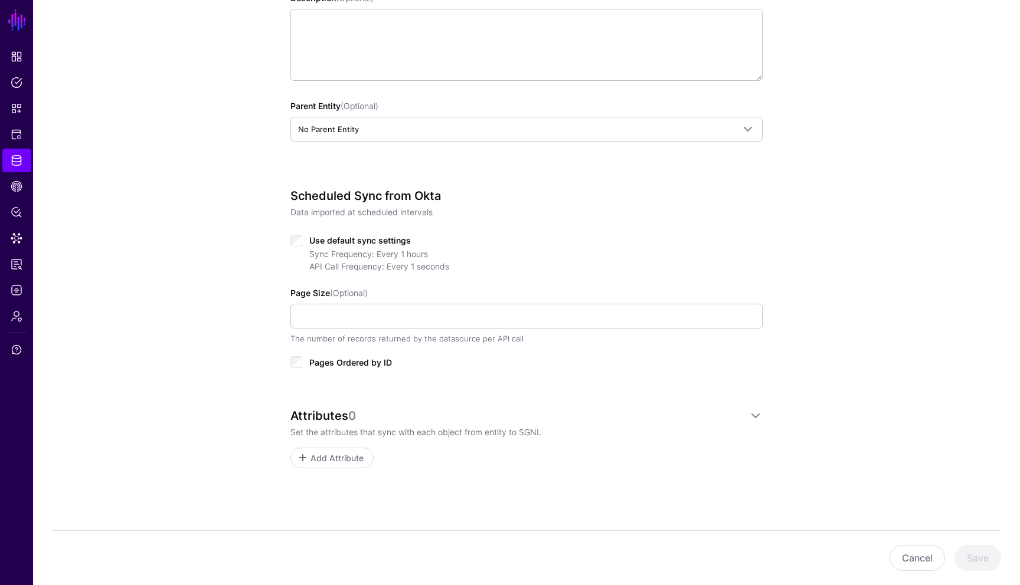
scroll to position [313, 0]
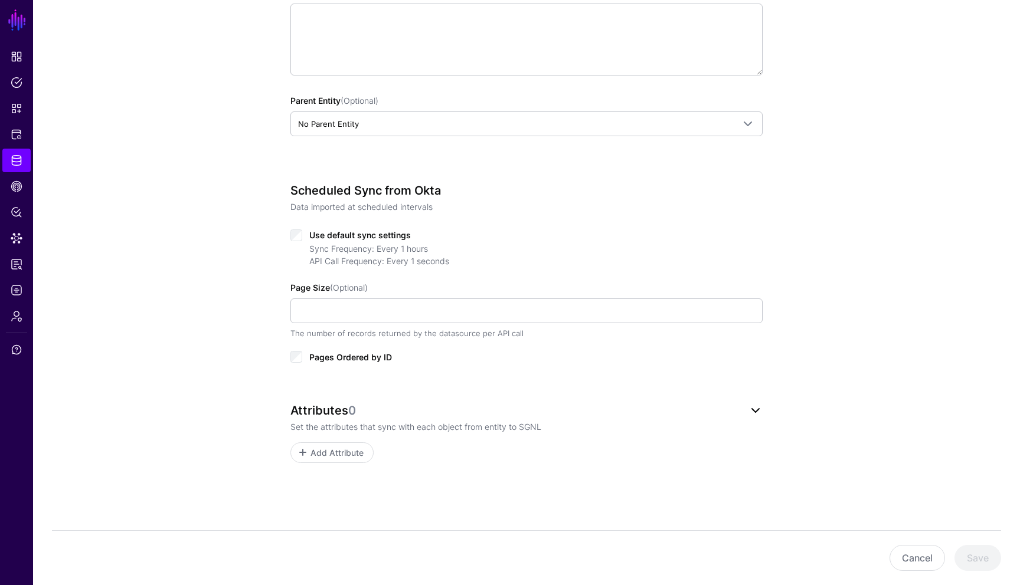
click at [708, 417] on link at bounding box center [755, 411] width 14 height 14
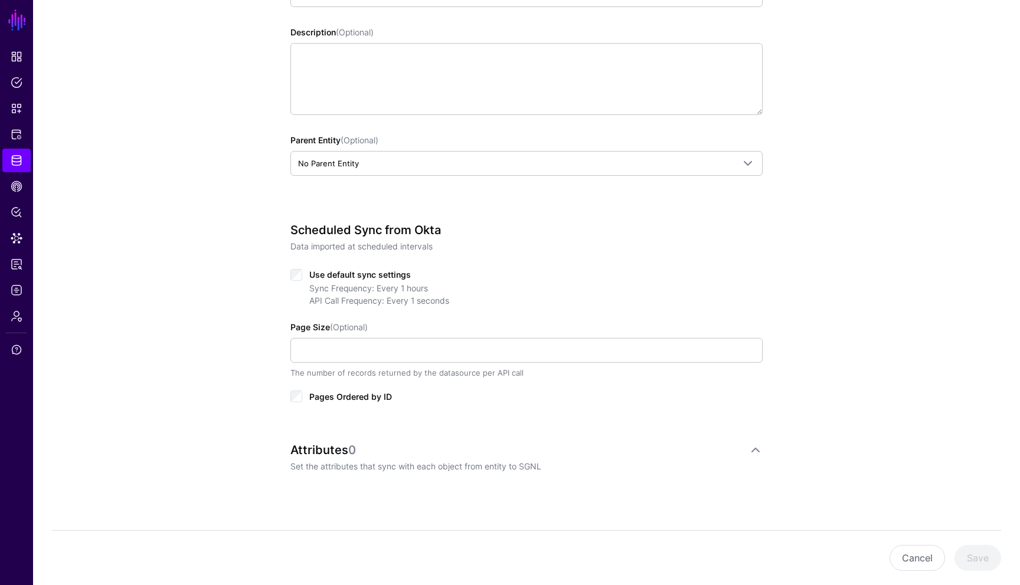
click at [708, 265] on div "Entity Configuration Learn more about configuring new entities Display Name Ext…" at bounding box center [526, 204] width 987 height 763
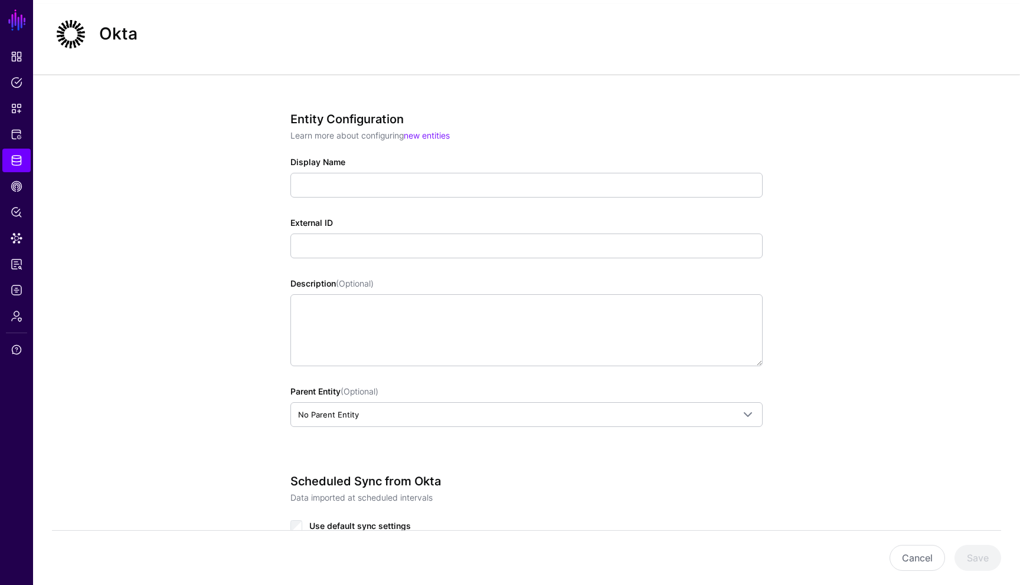
scroll to position [0, 0]
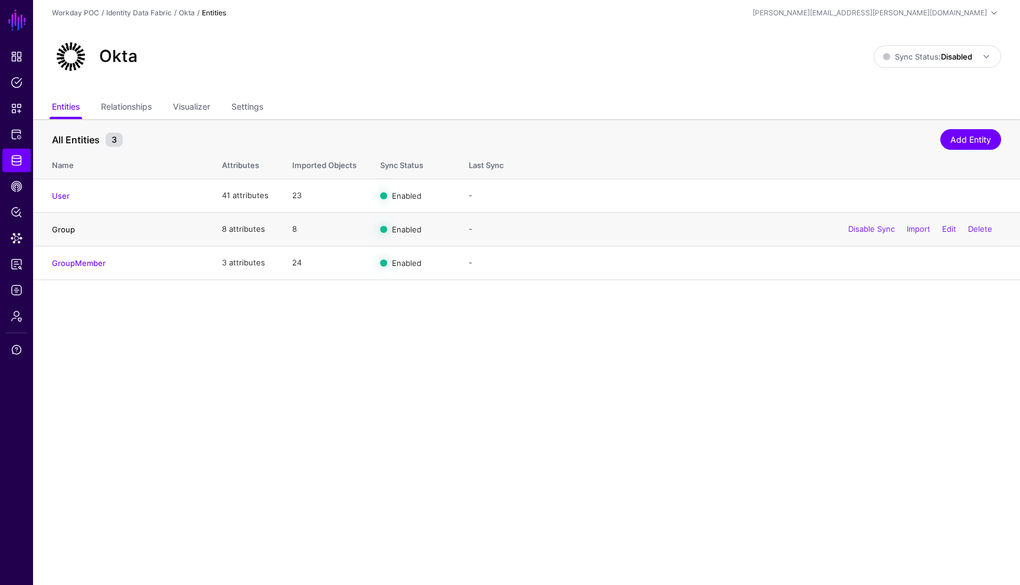
click at [64, 233] on link "Group" at bounding box center [63, 229] width 23 height 9
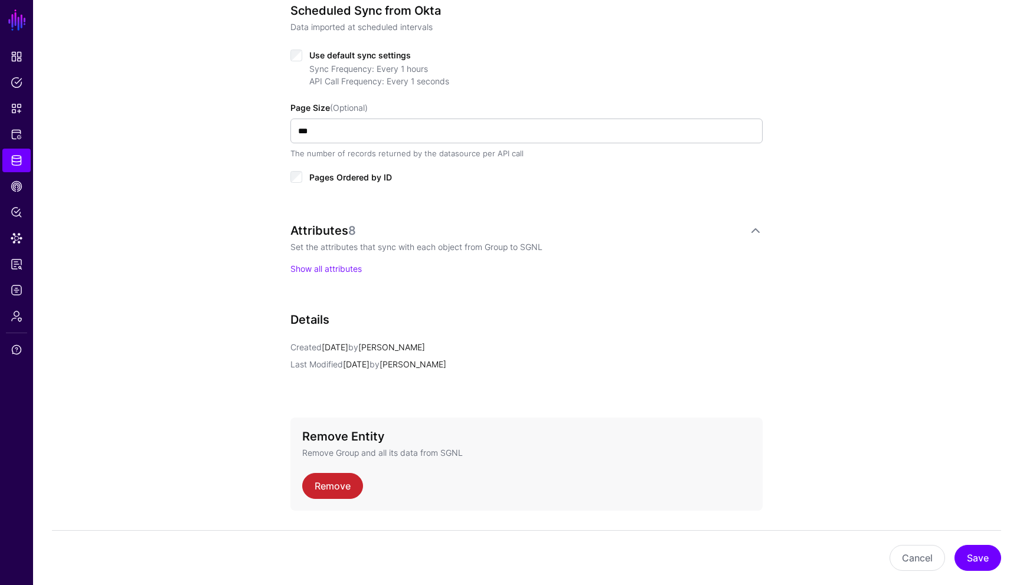
scroll to position [637, 0]
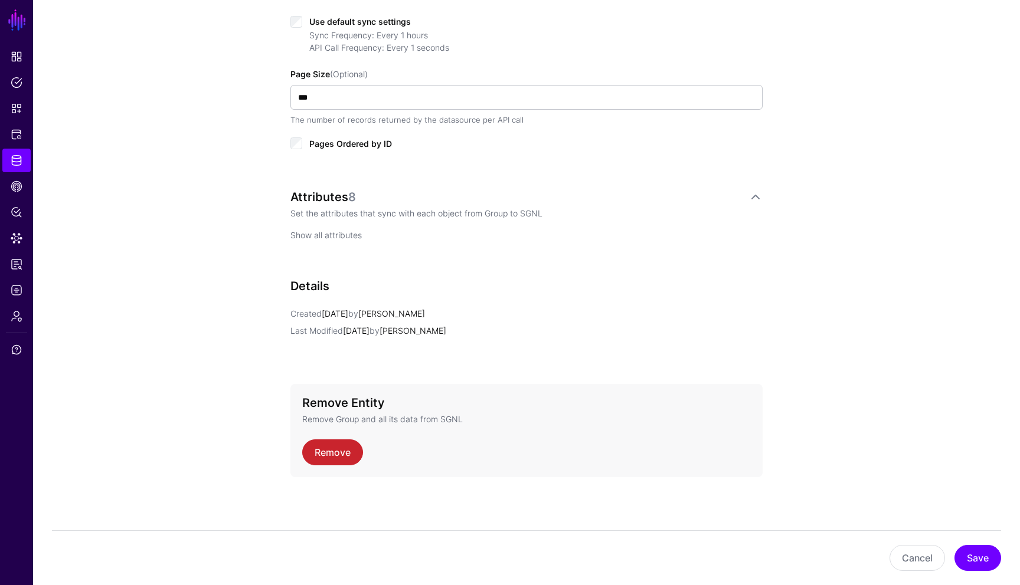
click at [345, 235] on link "Show all attributes" at bounding box center [325, 235] width 71 height 10
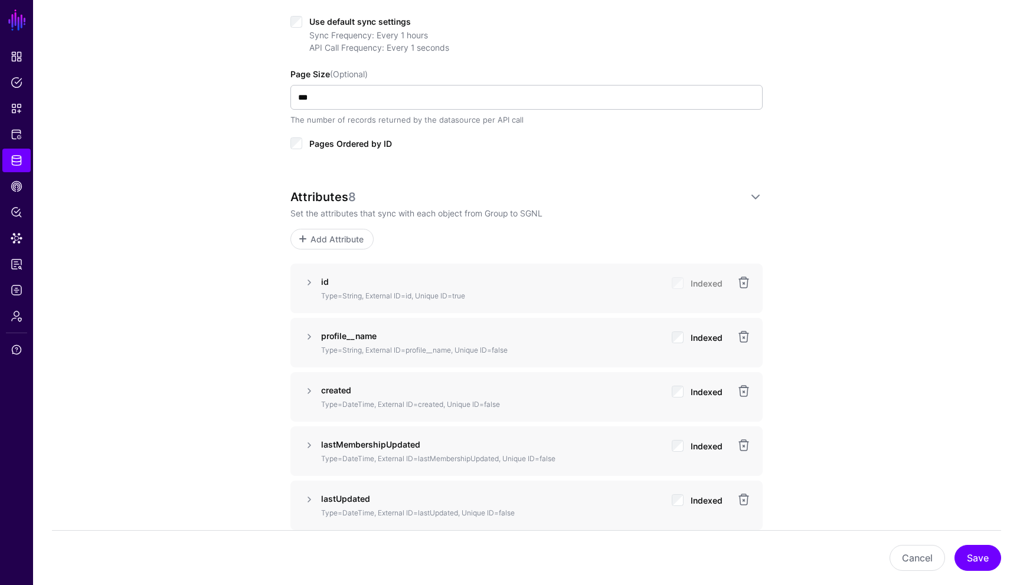
click at [708, 280] on div "**********" at bounding box center [526, 253] width 987 height 1588
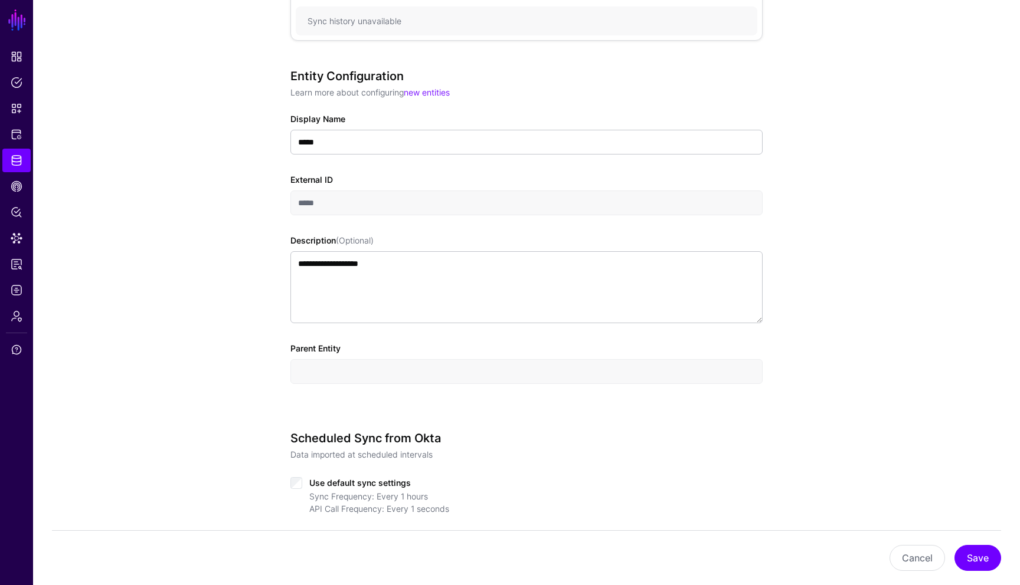
scroll to position [0, 0]
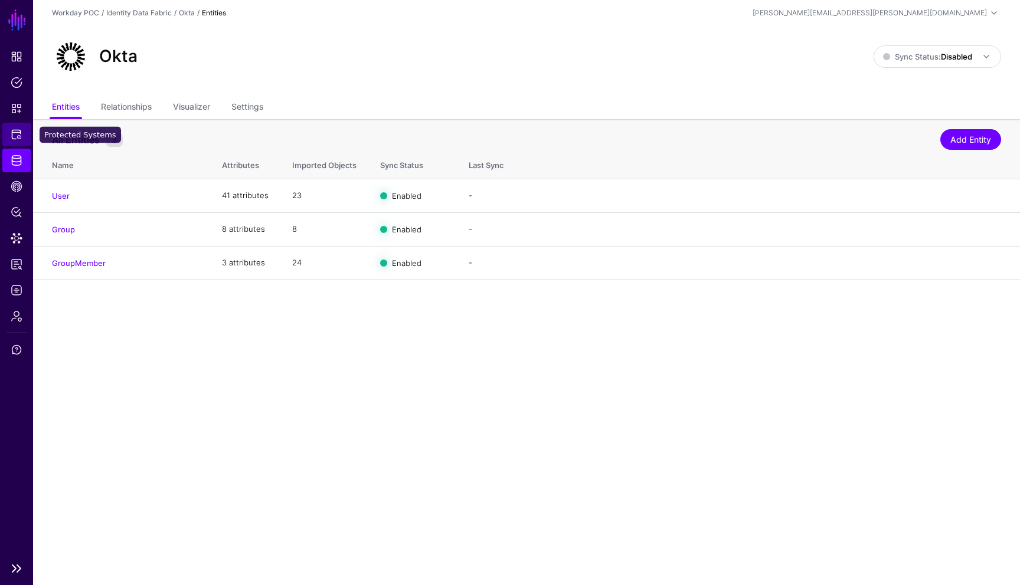
click at [22, 142] on link "Protected Systems" at bounding box center [16, 135] width 28 height 24
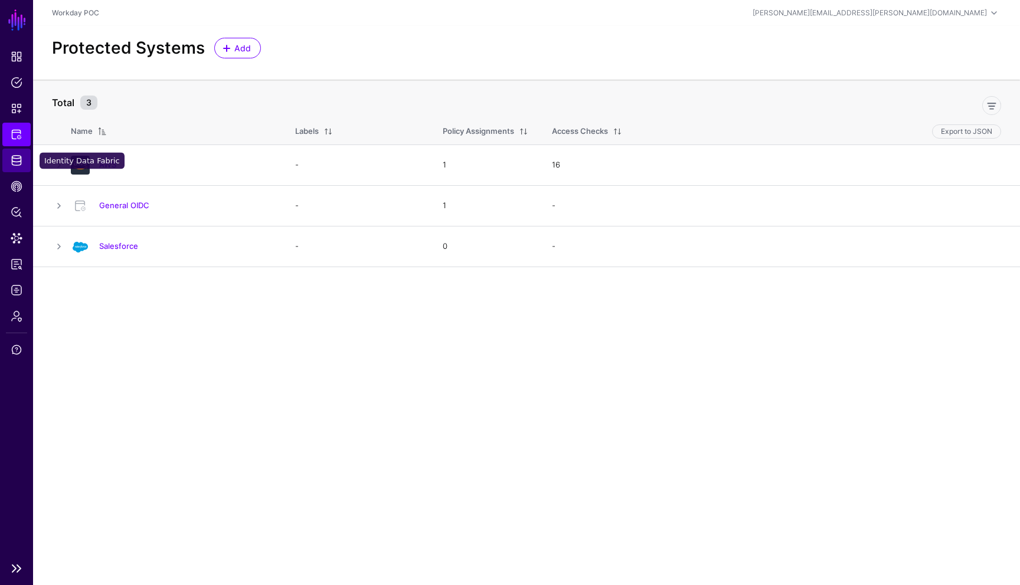
click at [17, 168] on link "Identity Data Fabric" at bounding box center [16, 161] width 28 height 24
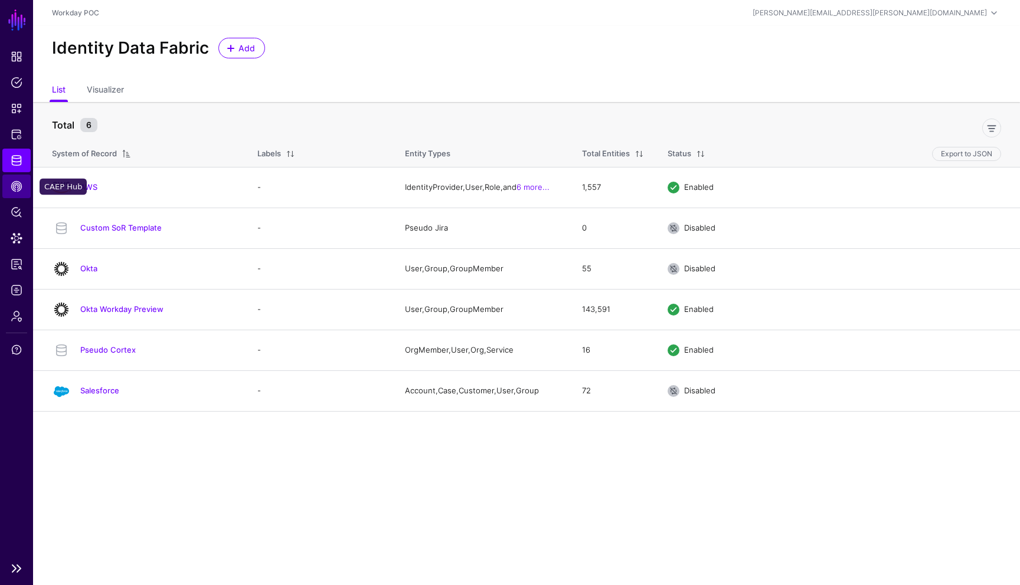
click at [18, 190] on span "CAEP Hub" at bounding box center [17, 187] width 12 height 12
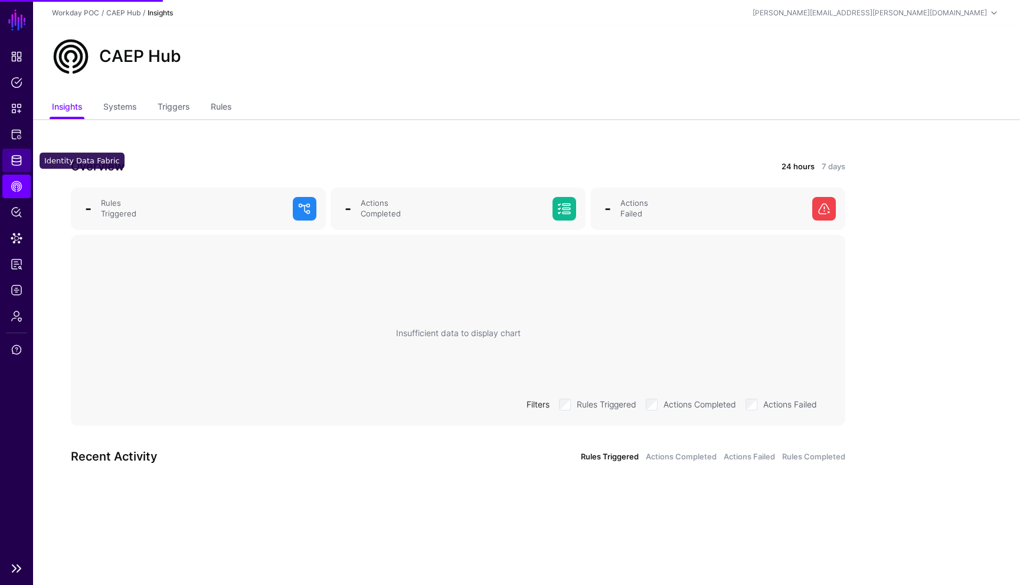
click at [23, 160] on link "Identity Data Fabric" at bounding box center [16, 161] width 28 height 24
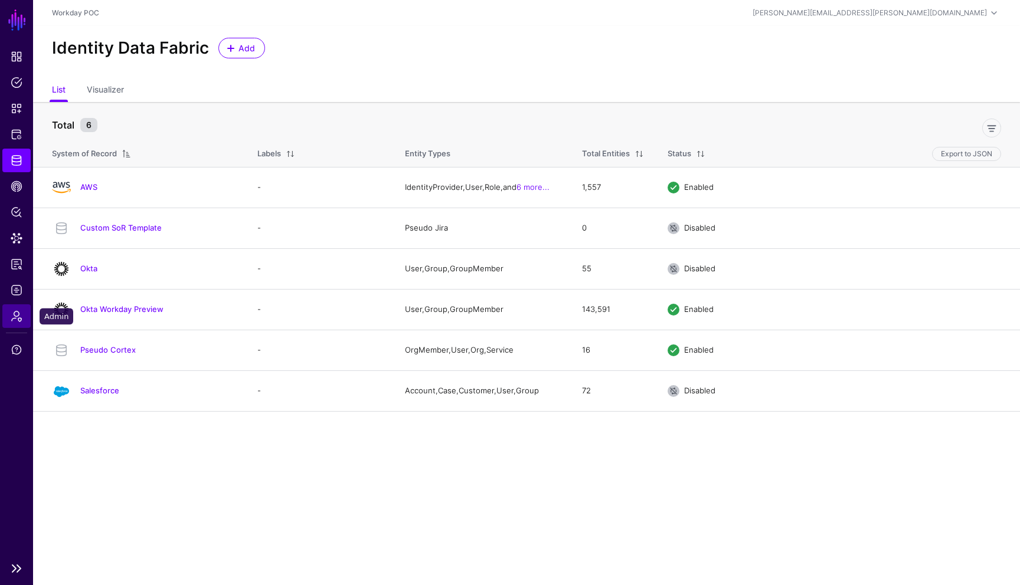
click at [14, 323] on link "Admin" at bounding box center [16, 317] width 28 height 24
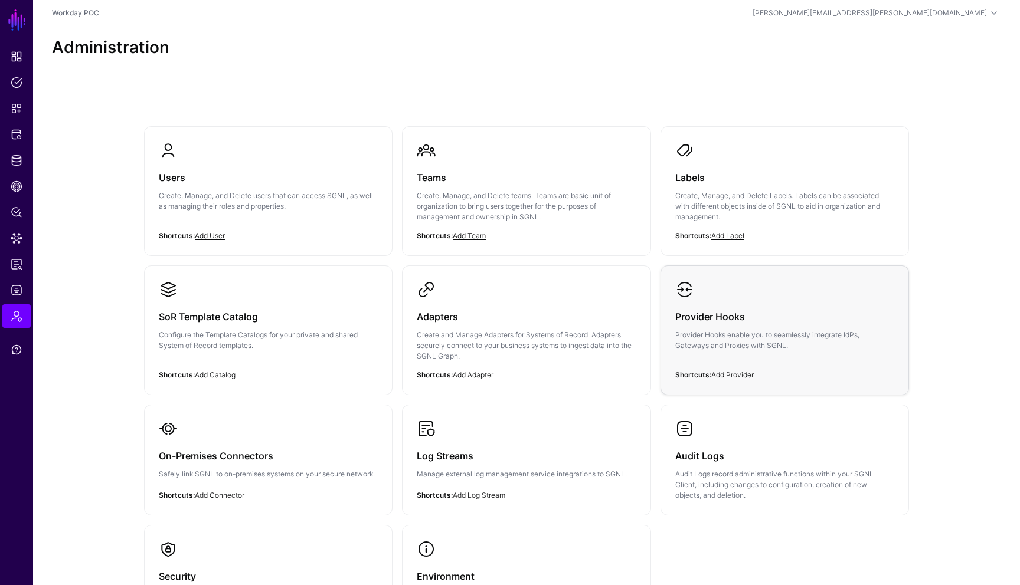
click at [708, 322] on h3 "Provider Hooks" at bounding box center [784, 317] width 219 height 17
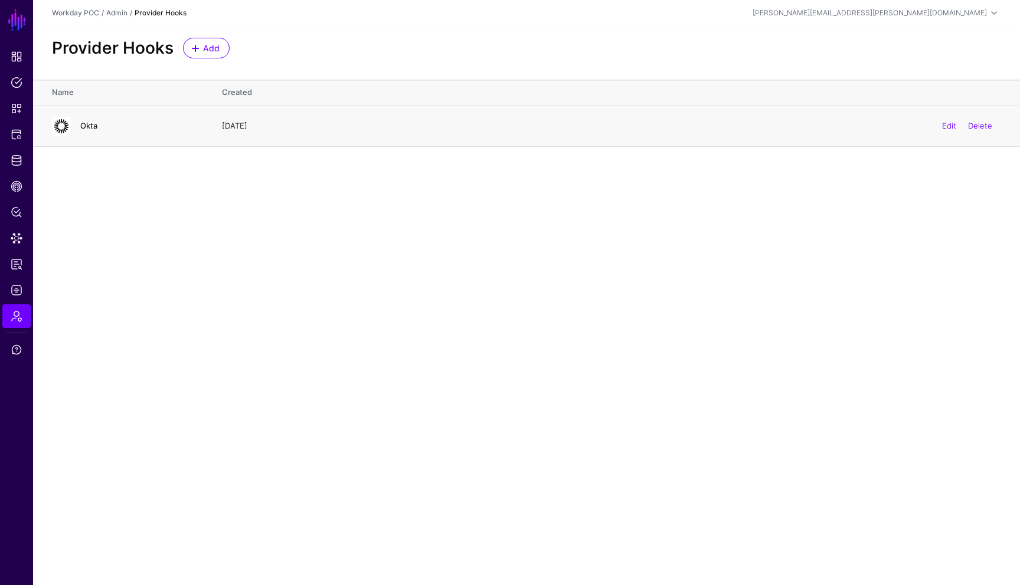
click at [91, 127] on link "Okta" at bounding box center [88, 125] width 17 height 9
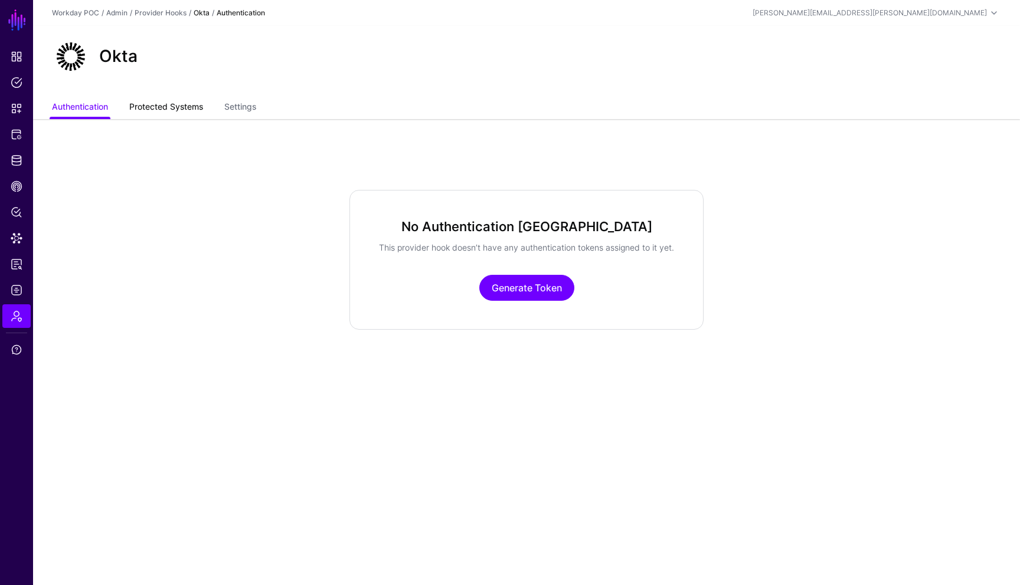
click at [192, 110] on link "Protected Systems" at bounding box center [166, 108] width 74 height 22
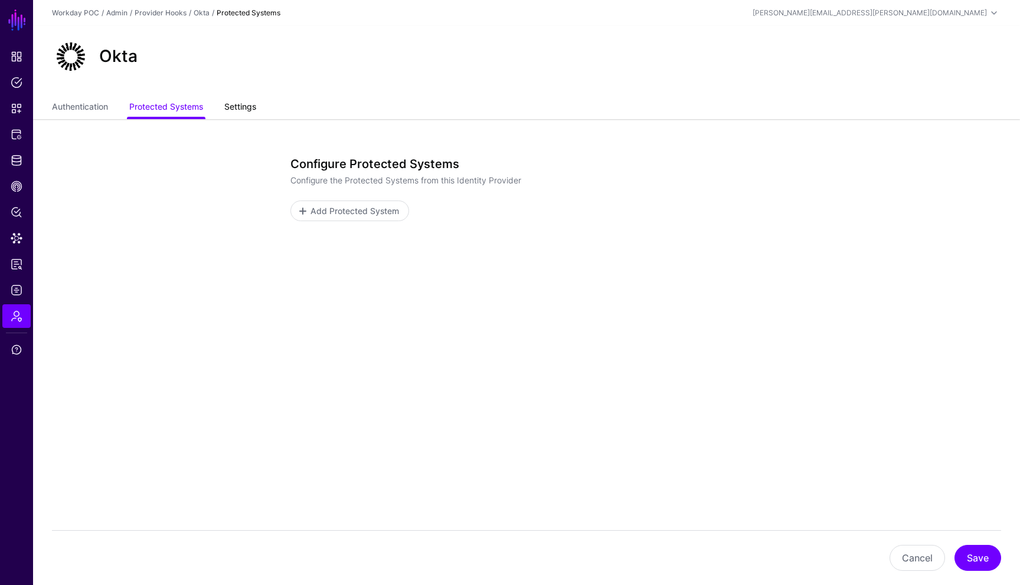
click at [248, 109] on link "Settings" at bounding box center [240, 108] width 32 height 22
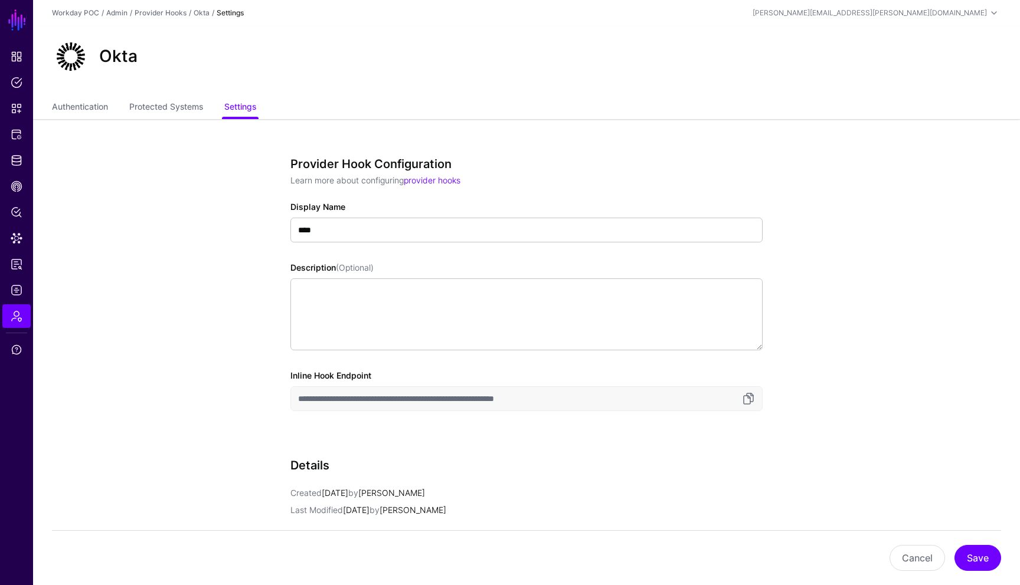
click at [683, 162] on h3 "Provider Hook Configuration" at bounding box center [526, 164] width 472 height 14
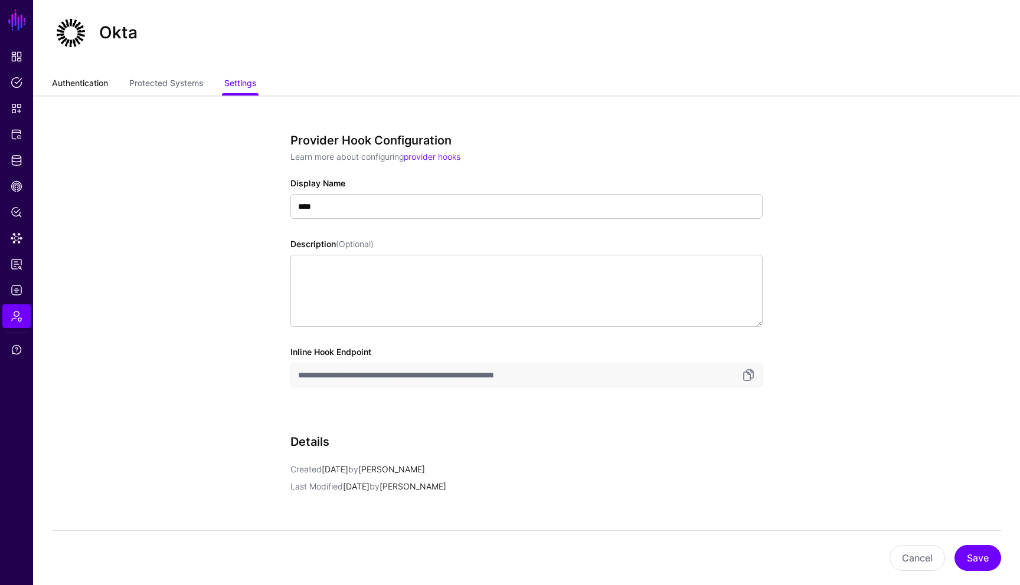
click at [89, 83] on link "Authentication" at bounding box center [80, 84] width 56 height 22
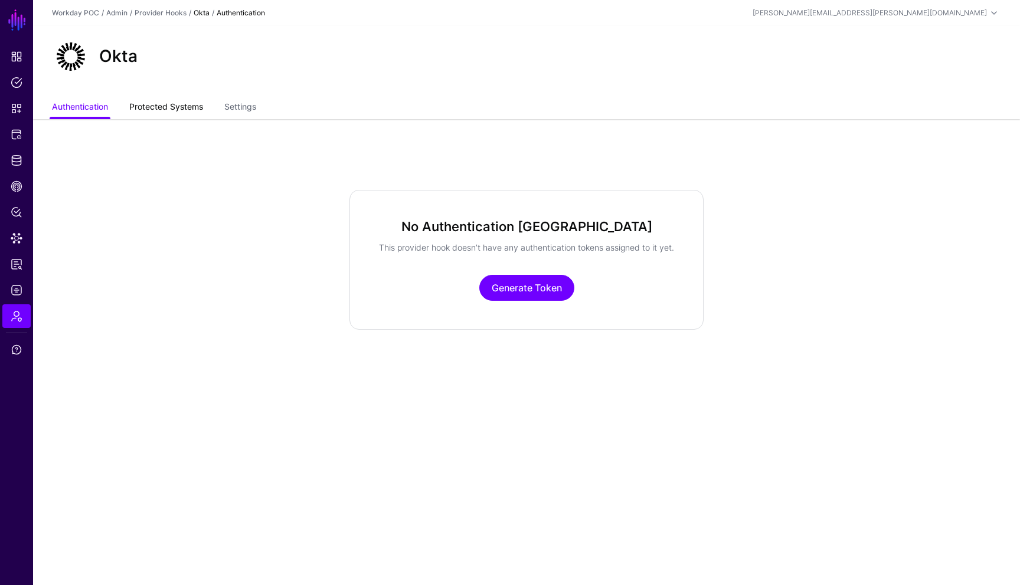
click at [166, 111] on link "Protected Systems" at bounding box center [166, 108] width 74 height 22
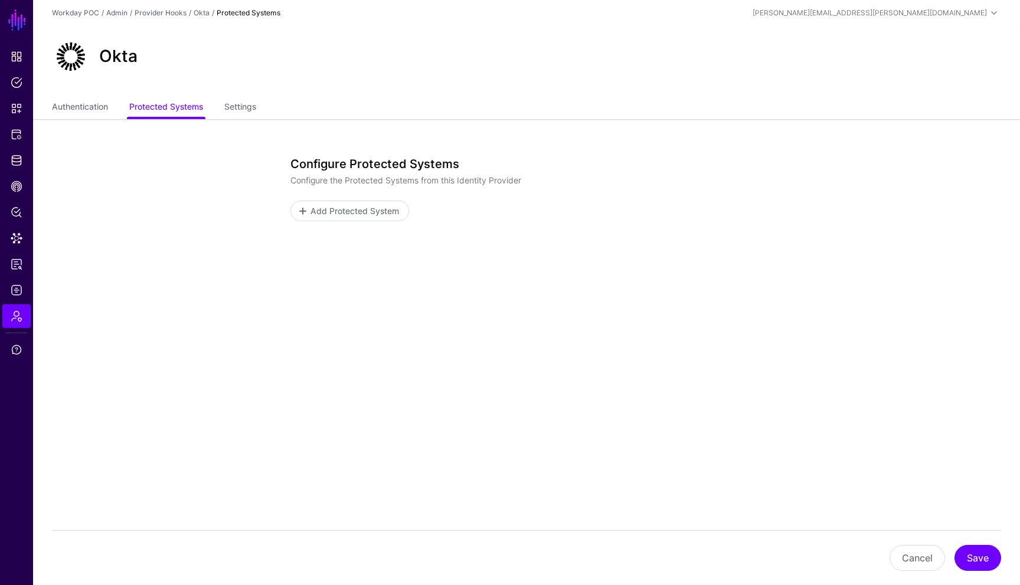
click at [163, 18] on div "Provider Hooks" at bounding box center [161, 13] width 52 height 11
click at [163, 17] on div "Provider Hooks" at bounding box center [161, 13] width 52 height 11
click at [163, 15] on link "Provider Hooks" at bounding box center [161, 12] width 52 height 9
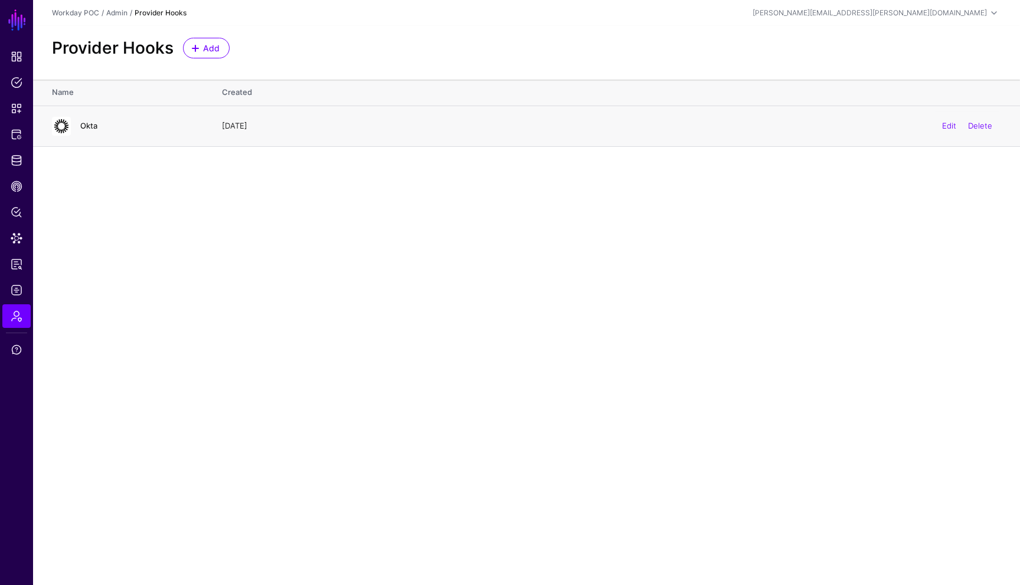
click at [95, 128] on link "Okta" at bounding box center [88, 125] width 17 height 9
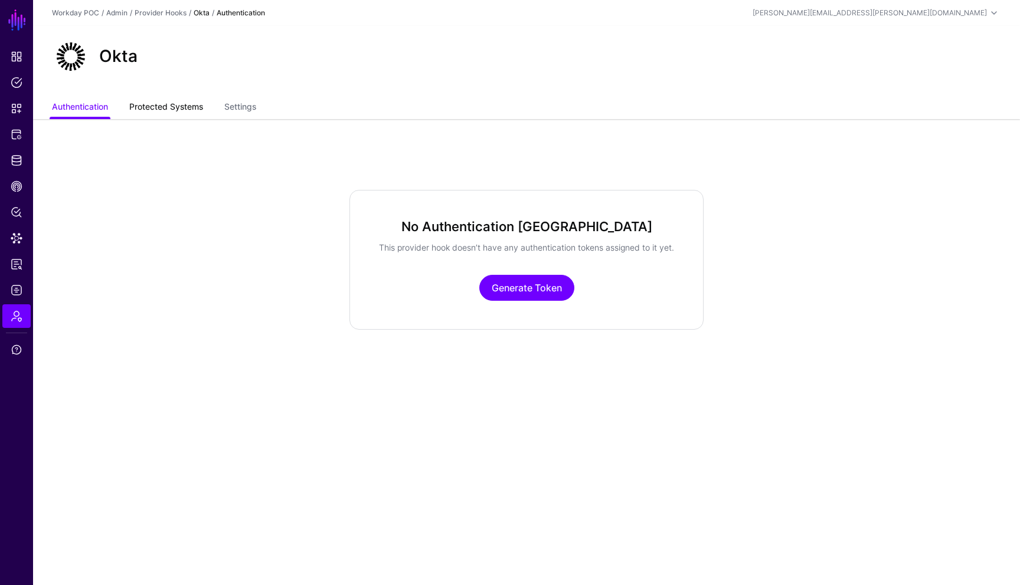
click at [189, 107] on link "Protected Systems" at bounding box center [166, 108] width 74 height 22
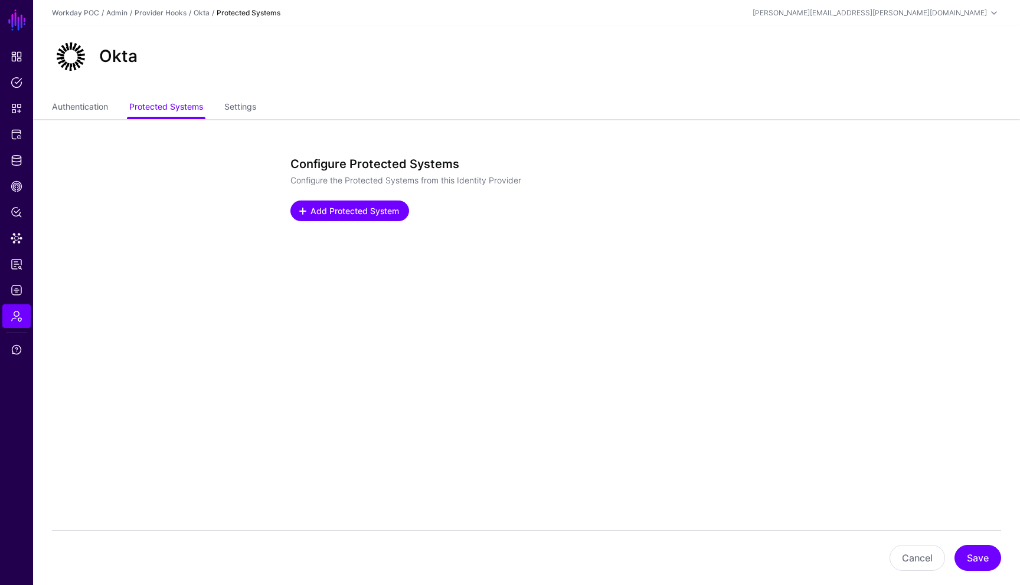
click at [375, 214] on span "Add Protected System" at bounding box center [354, 211] width 91 height 12
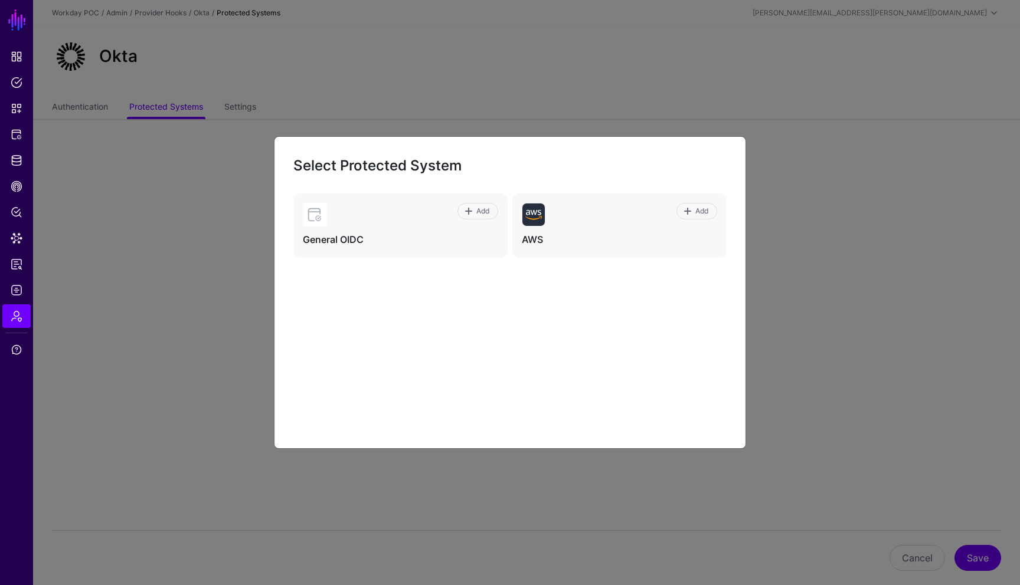
click at [189, 285] on ngb-modal-window "Select Protected System Add General OIDC Add AWS" at bounding box center [510, 292] width 1020 height 585
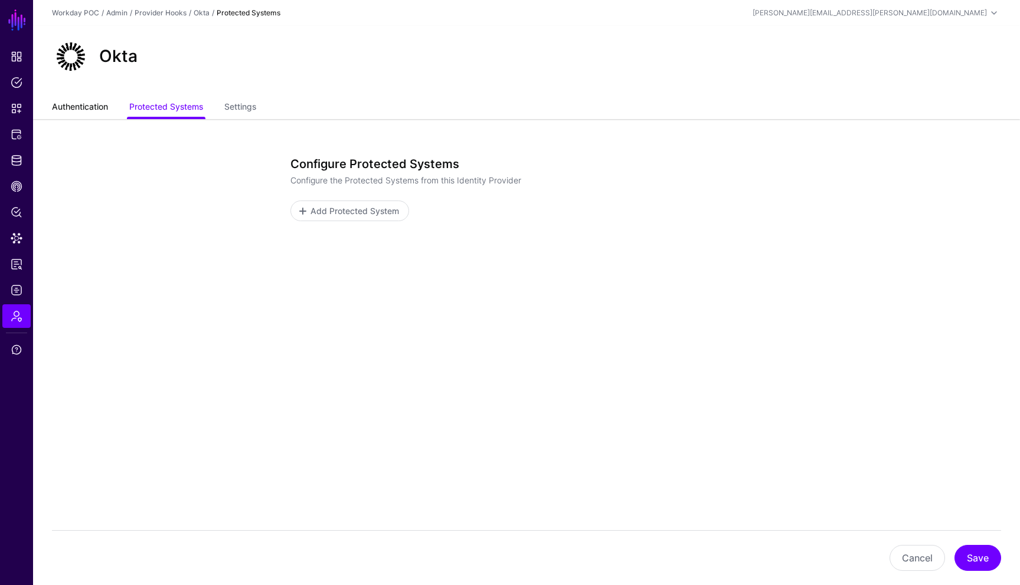
click at [90, 112] on link "Authentication" at bounding box center [80, 108] width 56 height 22
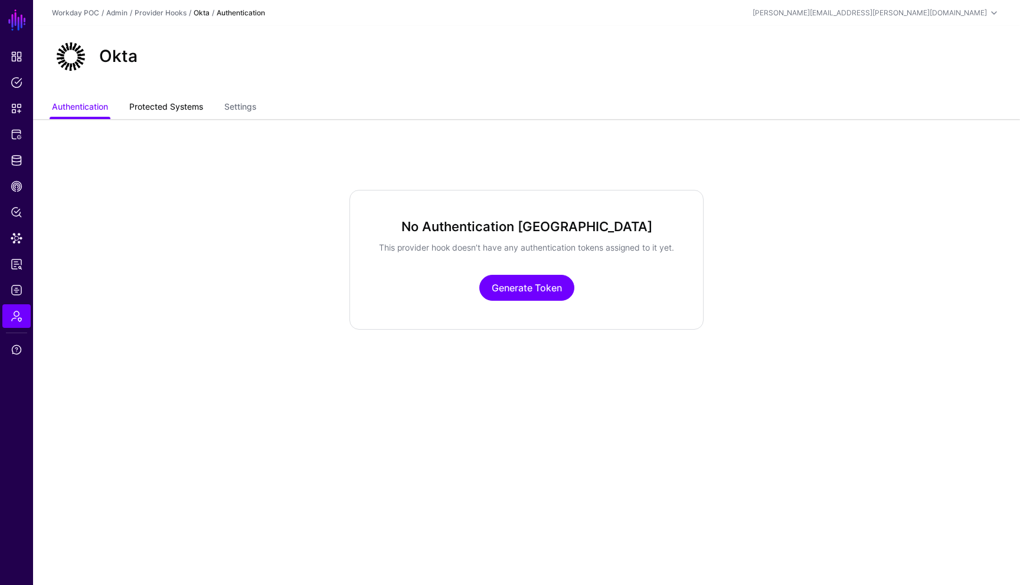
click at [176, 109] on link "Protected Systems" at bounding box center [166, 108] width 74 height 22
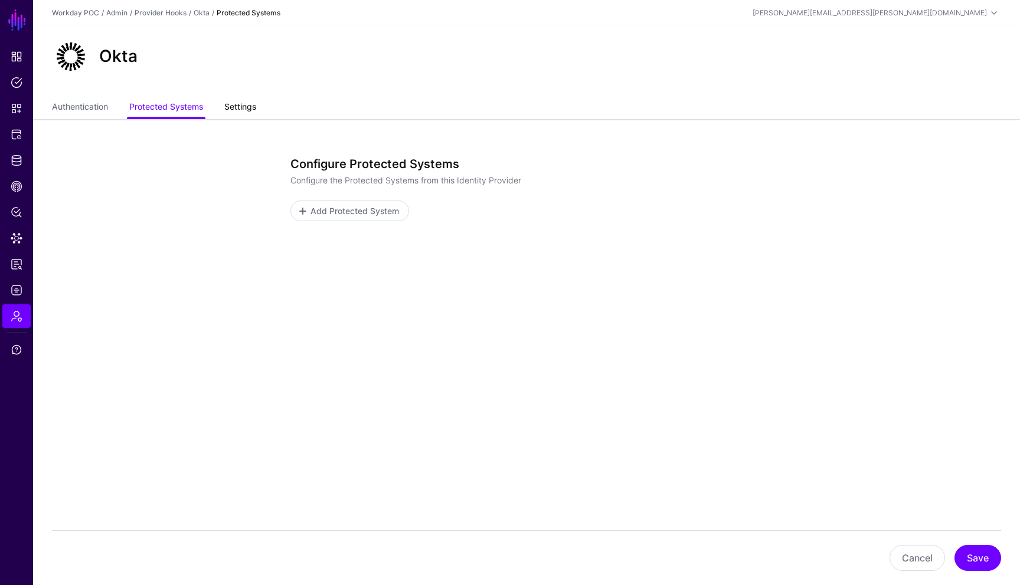
click at [243, 111] on link "Settings" at bounding box center [240, 108] width 32 height 22
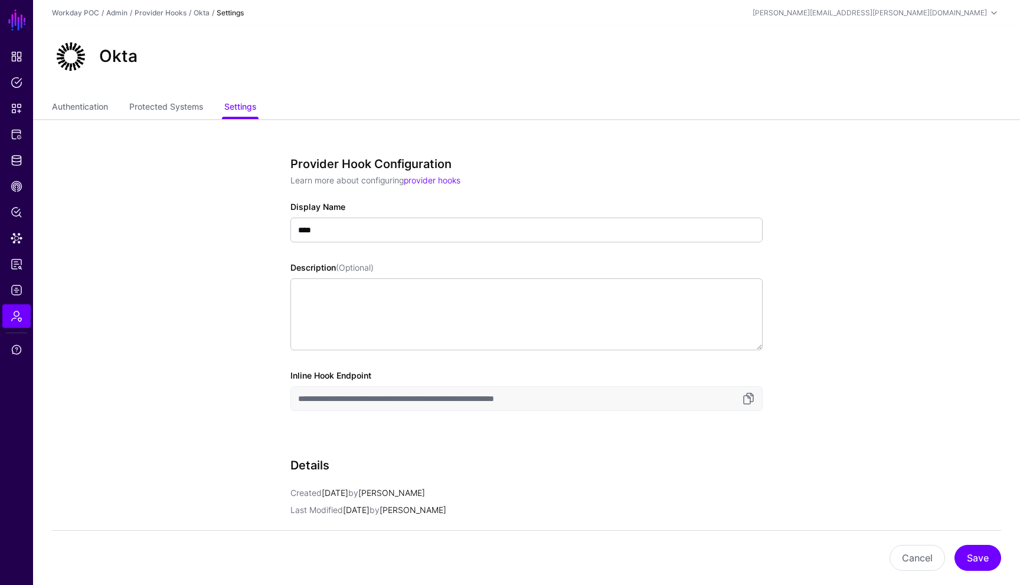
click at [708, 170] on h3 "Provider Hook Configuration" at bounding box center [526, 164] width 472 height 14
click at [708, 343] on app-admin-providers-item-edit "**********" at bounding box center [526, 442] width 987 height 646
click at [70, 115] on link "Authentication" at bounding box center [80, 108] width 56 height 22
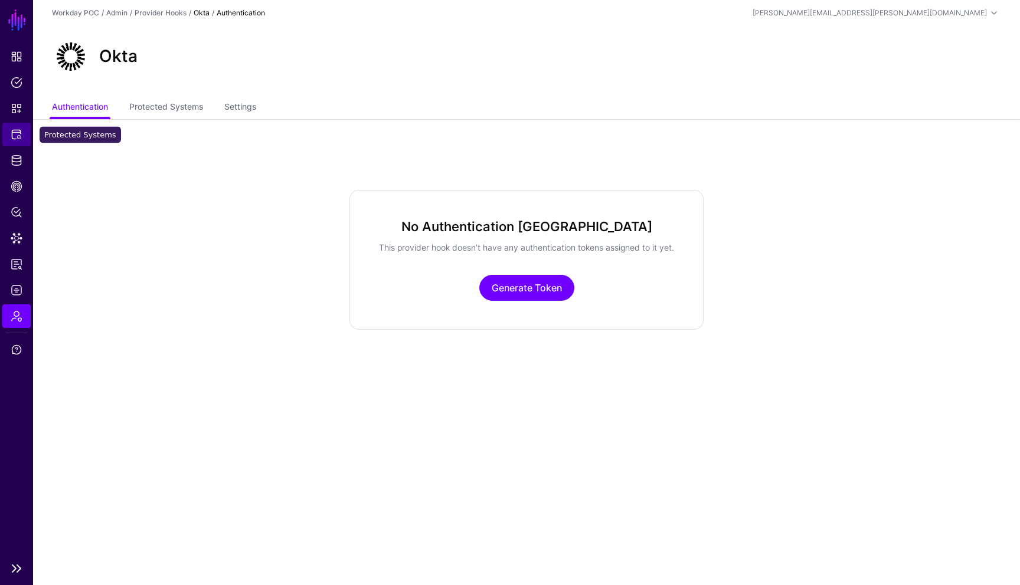
click at [20, 133] on span "Protected Systems" at bounding box center [17, 135] width 12 height 12
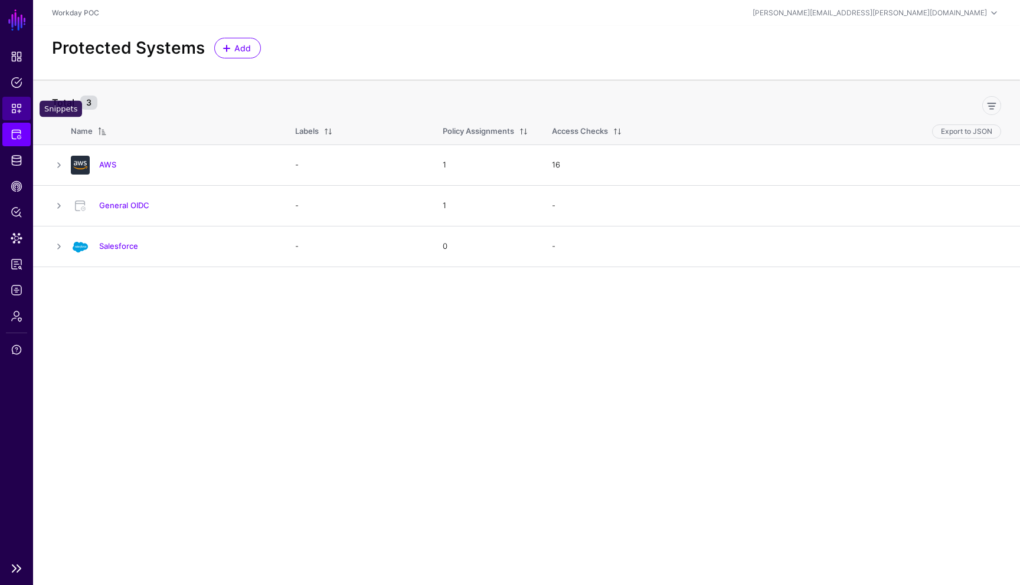
click at [19, 112] on span "Snippets" at bounding box center [17, 109] width 12 height 12
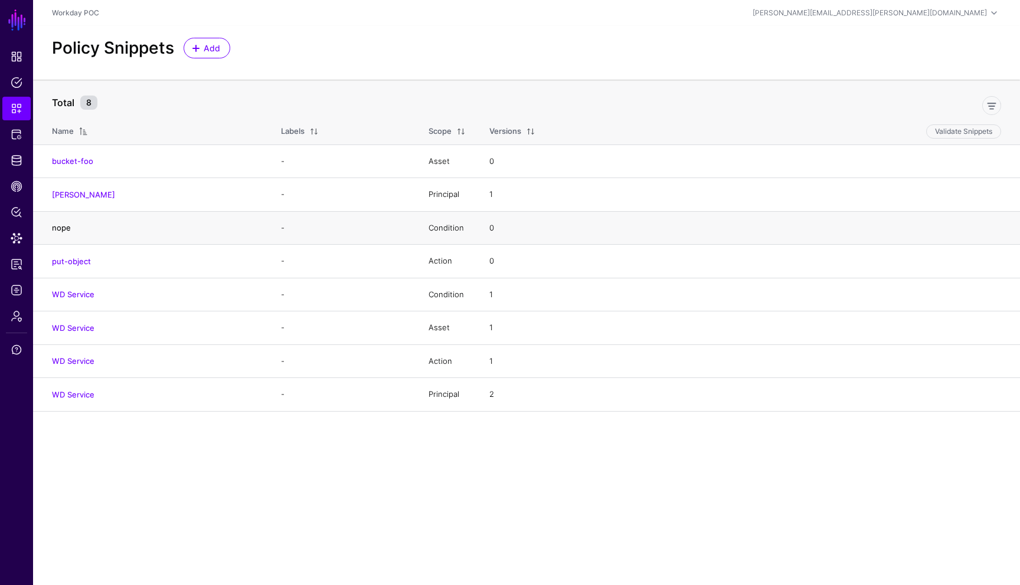
click at [65, 225] on link "nope" at bounding box center [61, 227] width 19 height 9
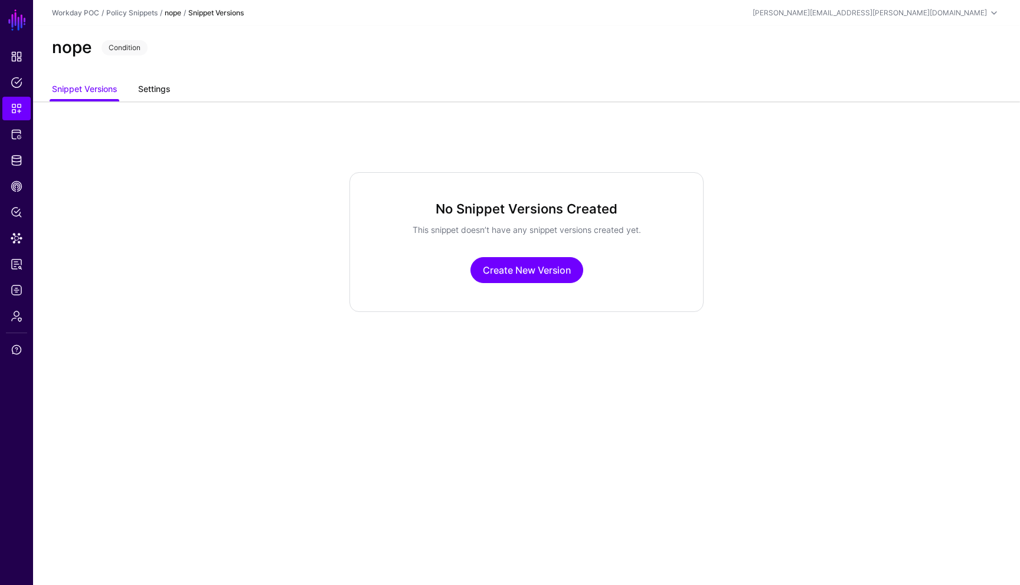
click at [165, 84] on link "Settings" at bounding box center [154, 90] width 32 height 22
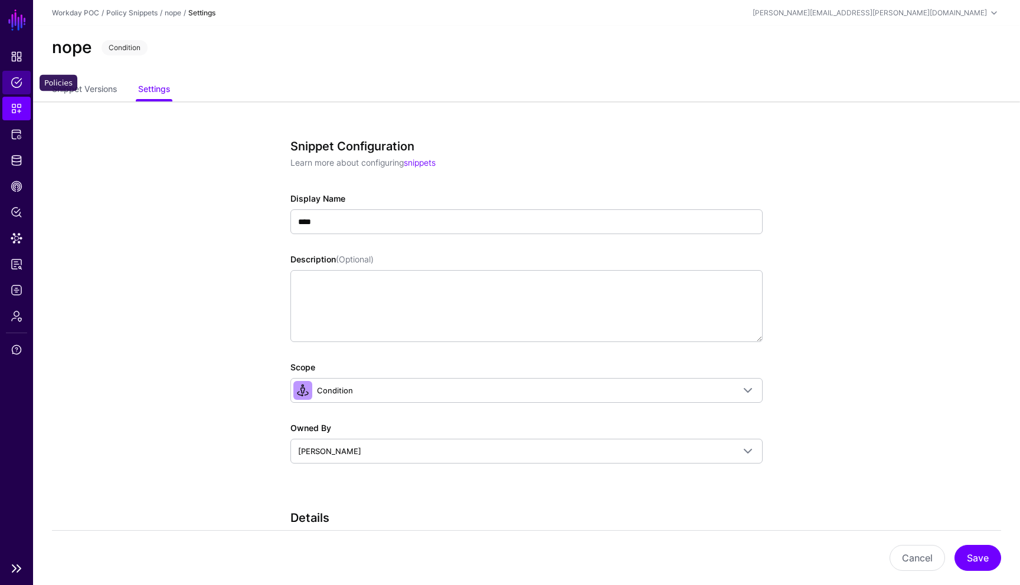
click at [14, 84] on span "Policies" at bounding box center [17, 83] width 12 height 12
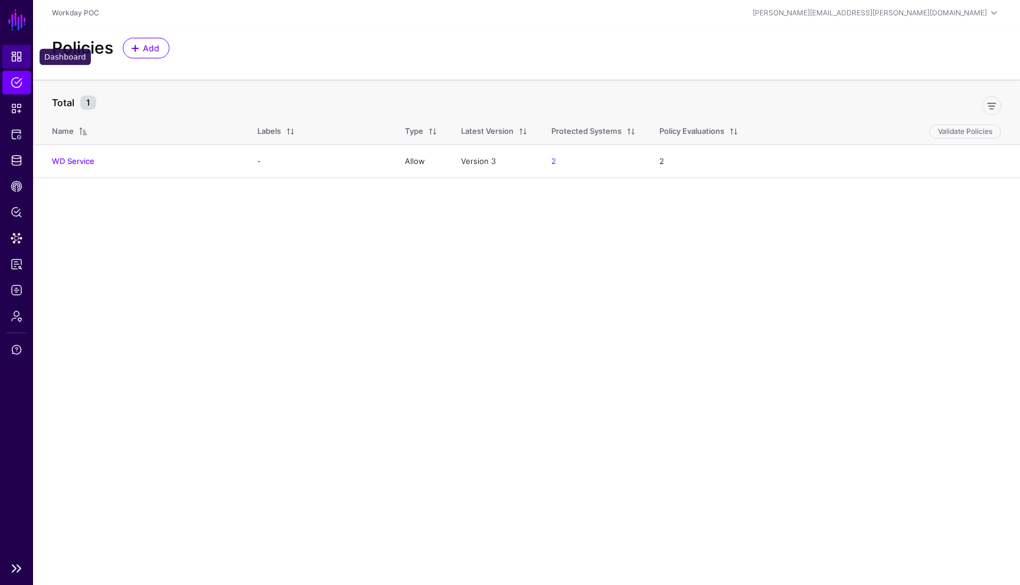
click at [17, 55] on span "Dashboard" at bounding box center [17, 57] width 12 height 12
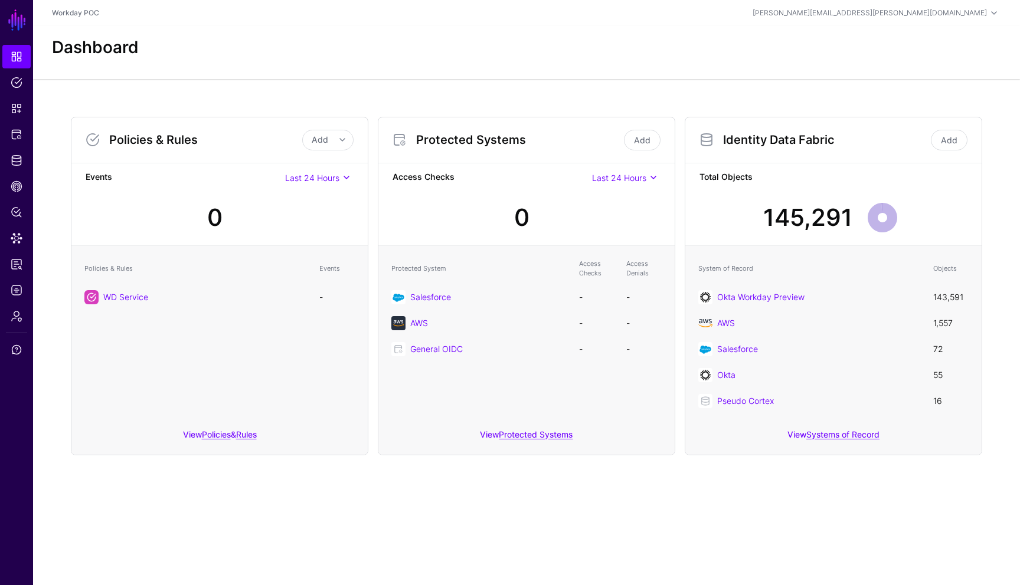
click at [269, 90] on div "Policies & Rules Add Add Policy Add Rule Events Last 24 Hours Last 24 Hours Las…" at bounding box center [526, 286] width 987 height 414
click at [18, 163] on span "Identity Data Fabric" at bounding box center [17, 161] width 12 height 12
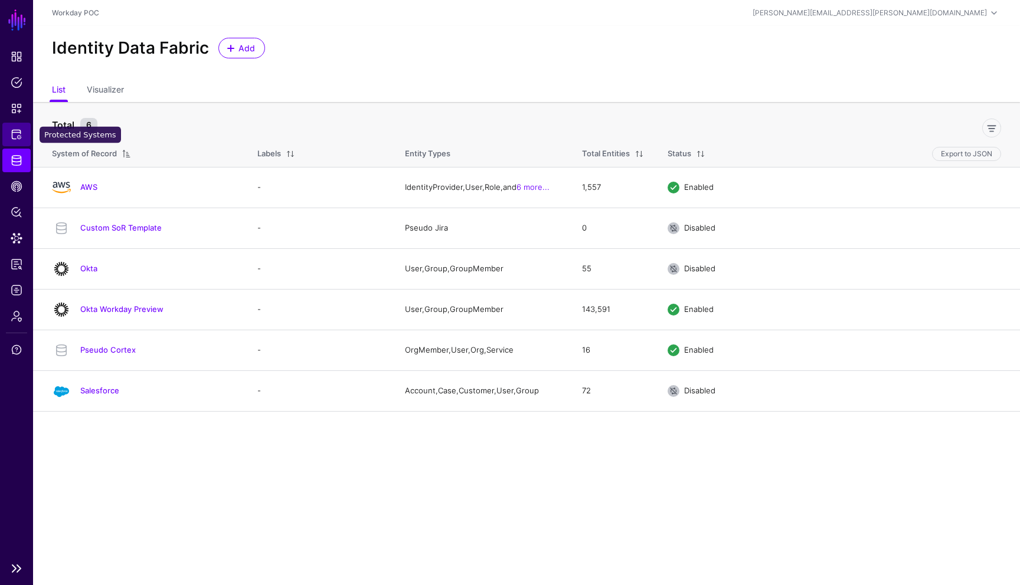
click at [18, 136] on span "Protected Systems" at bounding box center [17, 135] width 12 height 12
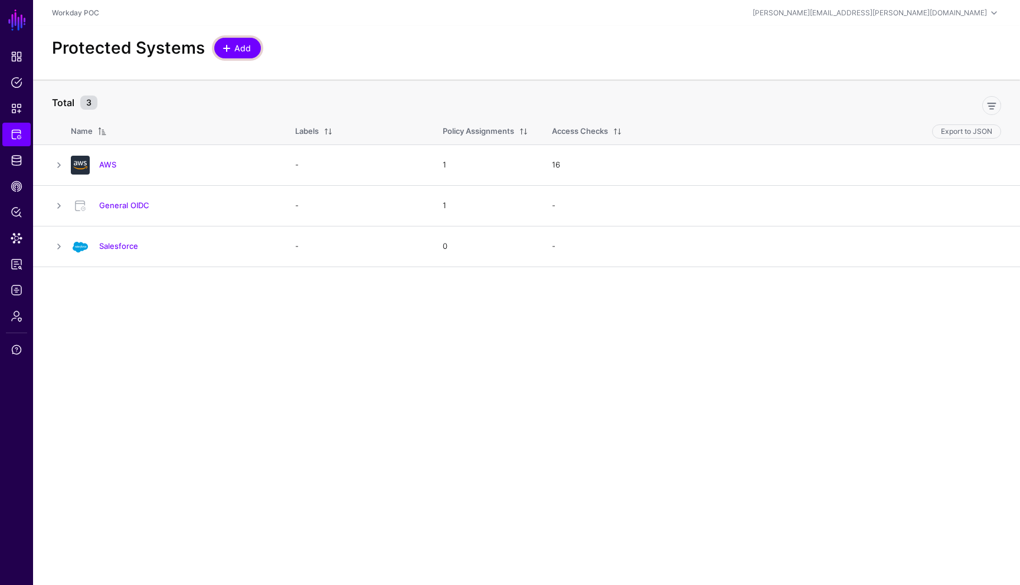
click at [240, 47] on span "Add" at bounding box center [242, 48] width 19 height 12
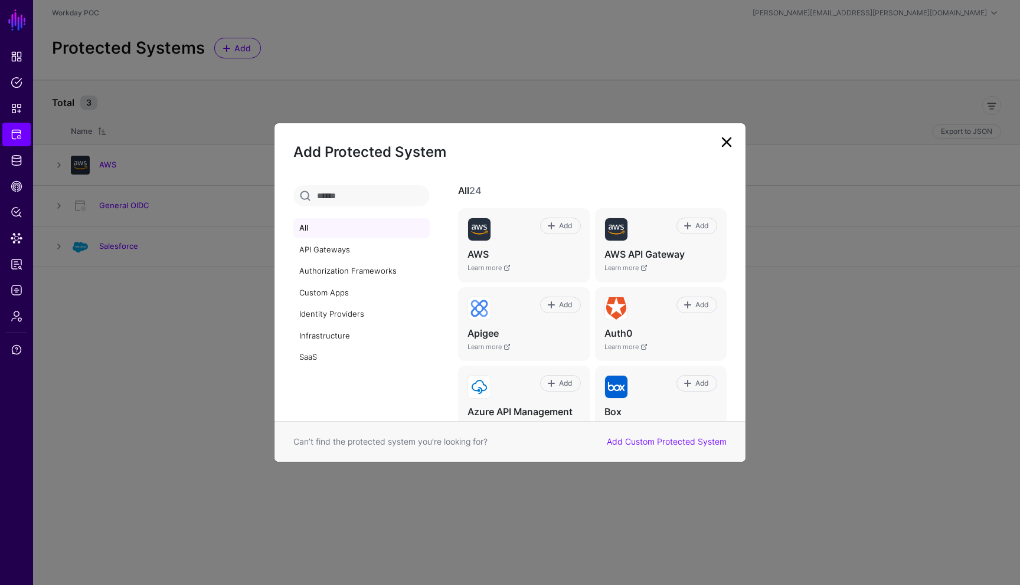
click at [708, 297] on div "All 24 Add AWS Learn more Add AWS API Gateway Learn more Add Apigee Learn more …" at bounding box center [595, 303] width 302 height 236
click at [708, 384] on ngb-modal-window "Add Protected System All API Gateways Authorization Frameworks Custom Apps Iden…" at bounding box center [510, 292] width 1020 height 585
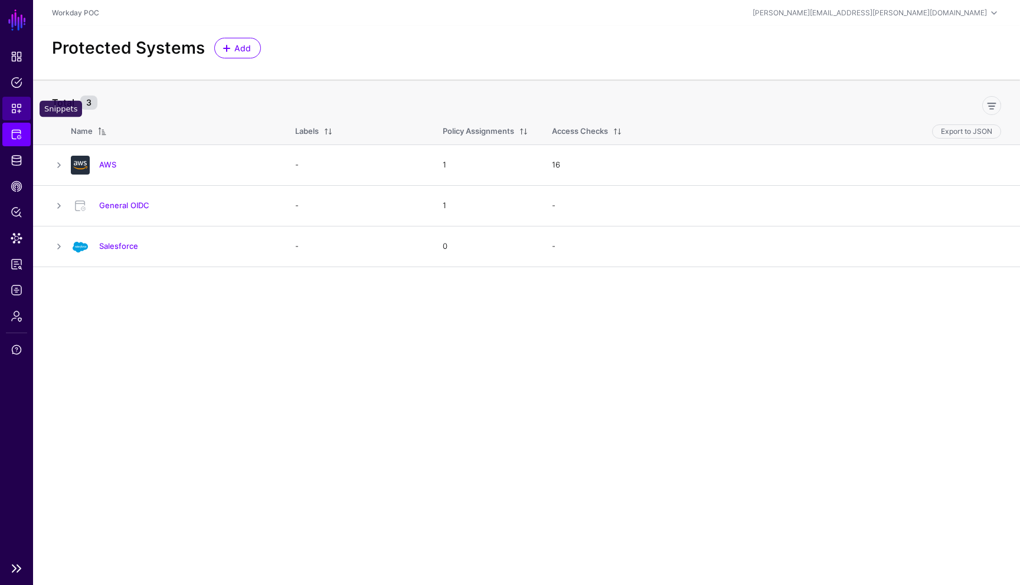
click at [11, 111] on span "Snippets" at bounding box center [17, 109] width 12 height 12
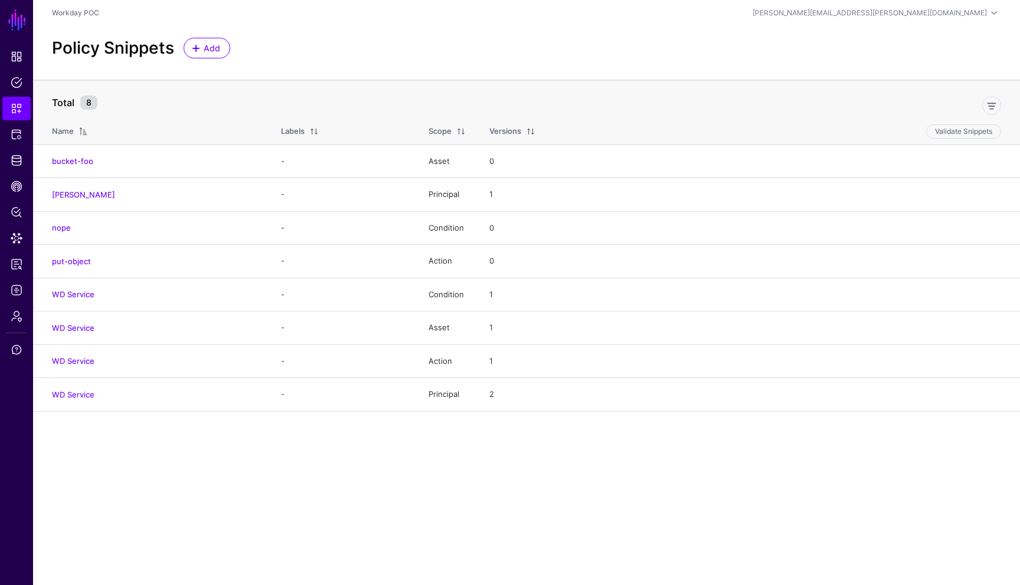
click at [336, 478] on main "SGNL Dashboard Policies Snippets Protected Systems Identity Data Fabric CAEP Hu…" at bounding box center [510, 292] width 1020 height 585
click at [16, 86] on span "Policies" at bounding box center [17, 83] width 12 height 12
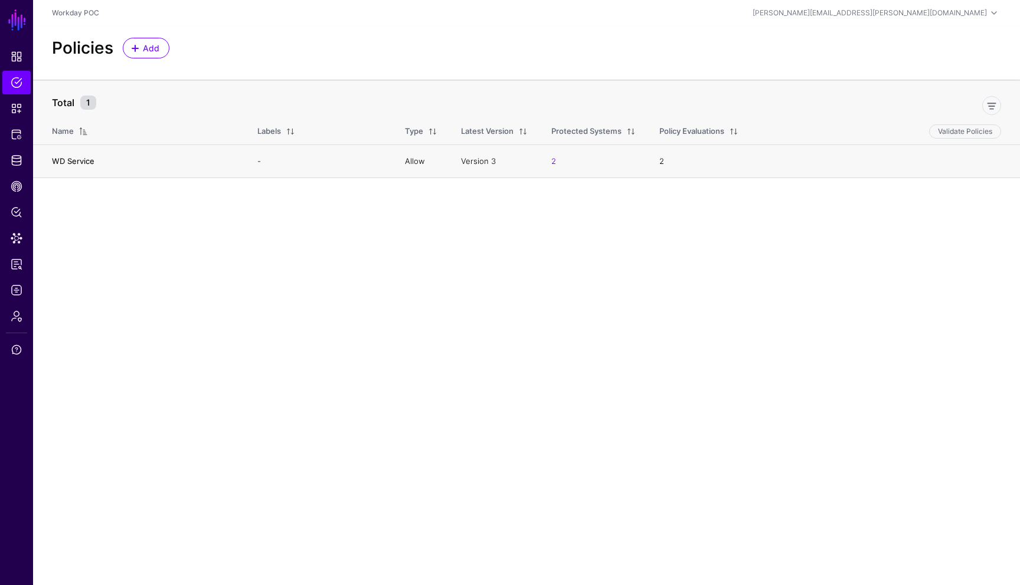
click at [84, 163] on link "WD Service" at bounding box center [73, 160] width 42 height 9
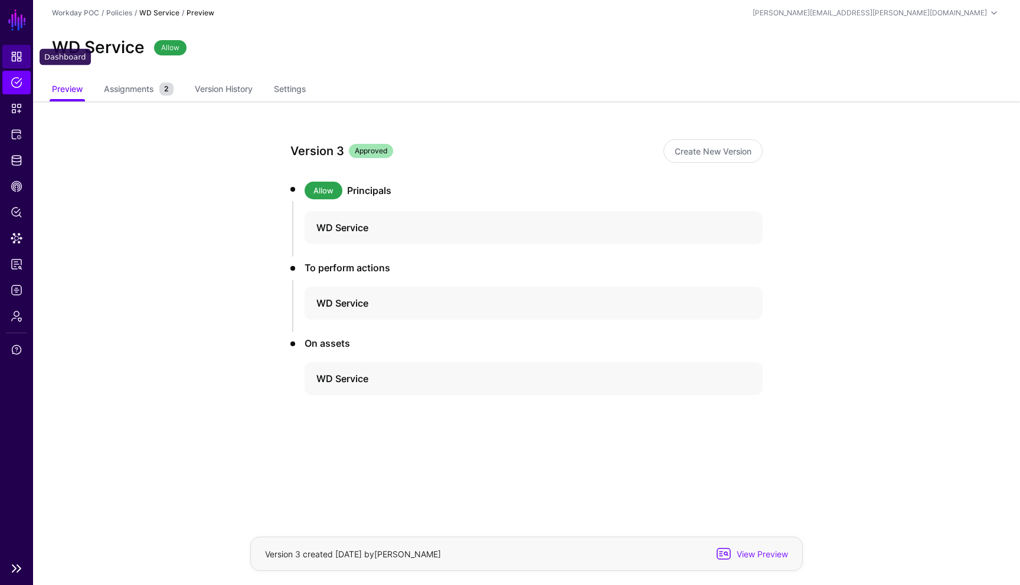
click at [18, 60] on span "Dashboard" at bounding box center [17, 57] width 12 height 12
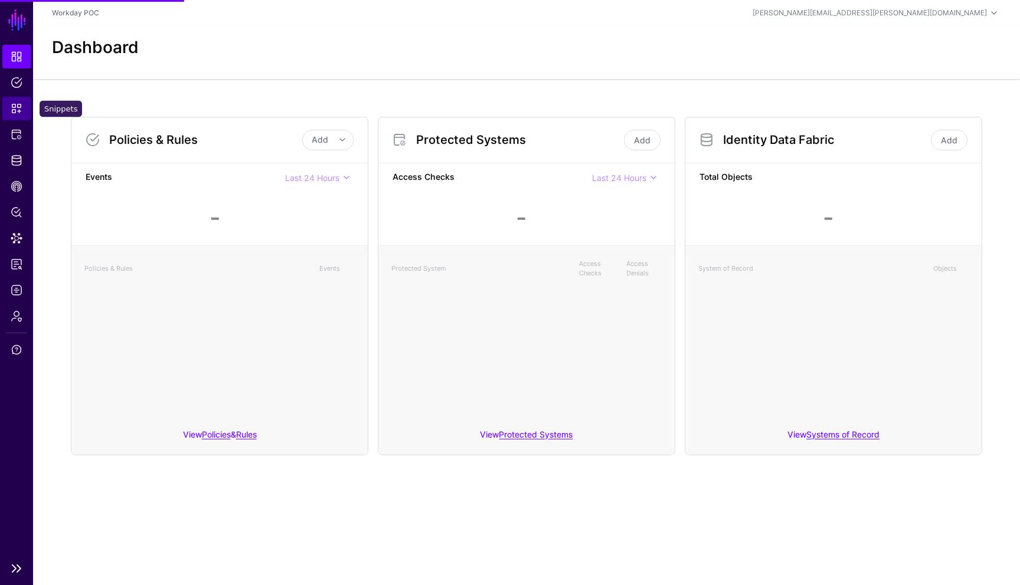
click at [19, 103] on span "Snippets" at bounding box center [17, 109] width 12 height 12
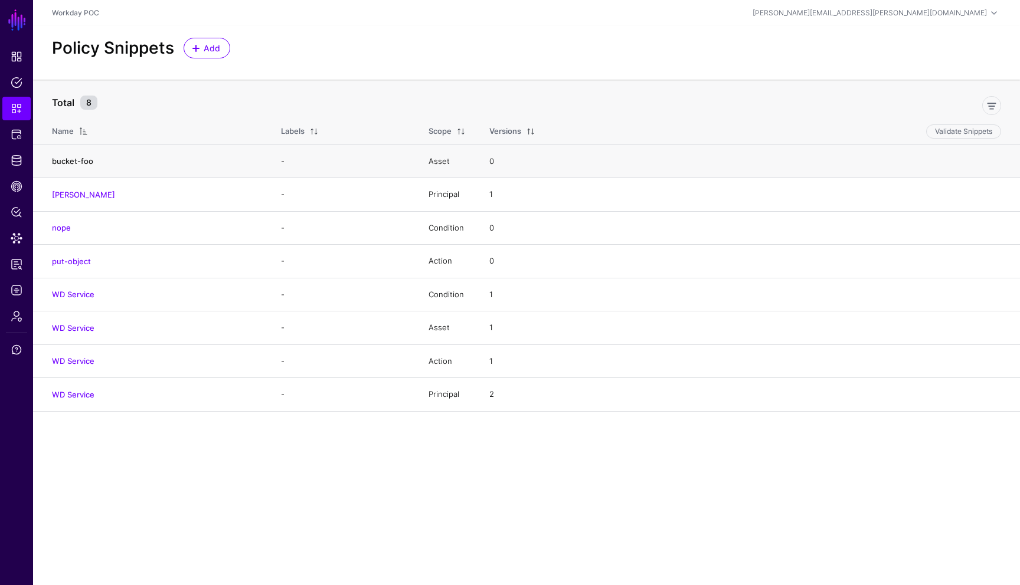
click at [91, 163] on link "bucket-foo" at bounding box center [72, 160] width 41 height 9
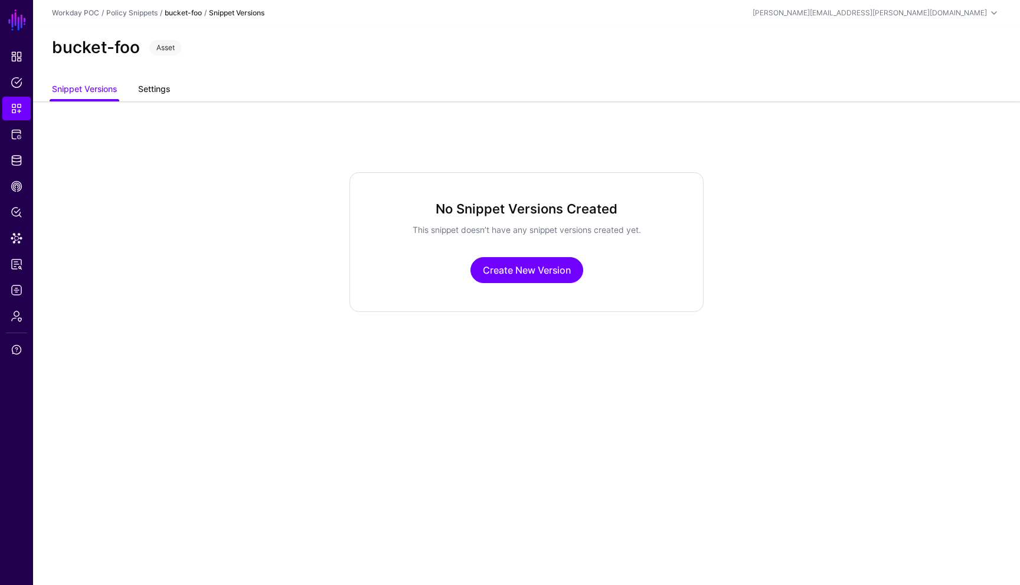
click at [162, 91] on link "Settings" at bounding box center [154, 90] width 32 height 22
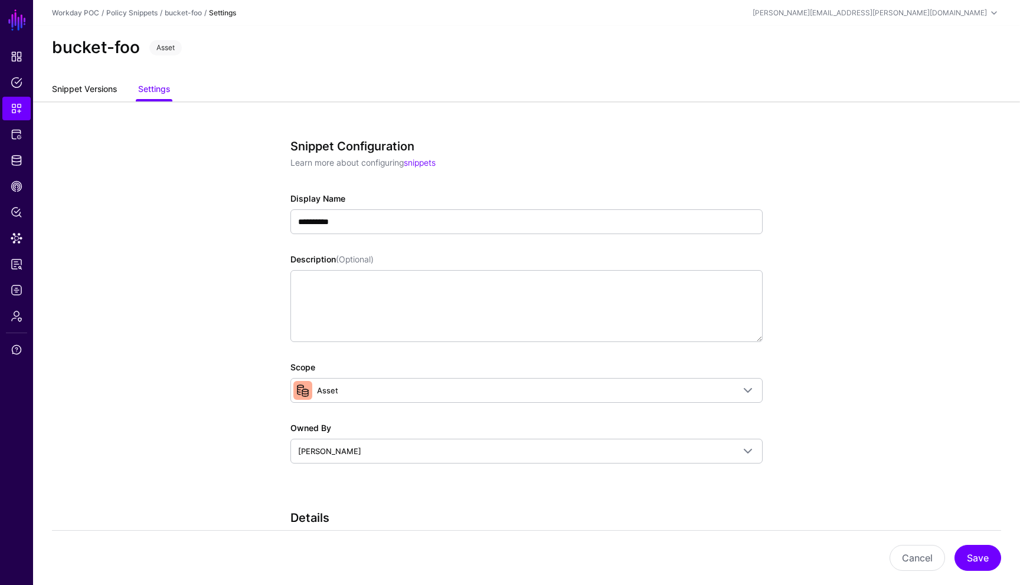
click at [101, 92] on link "Snippet Versions" at bounding box center [84, 90] width 65 height 22
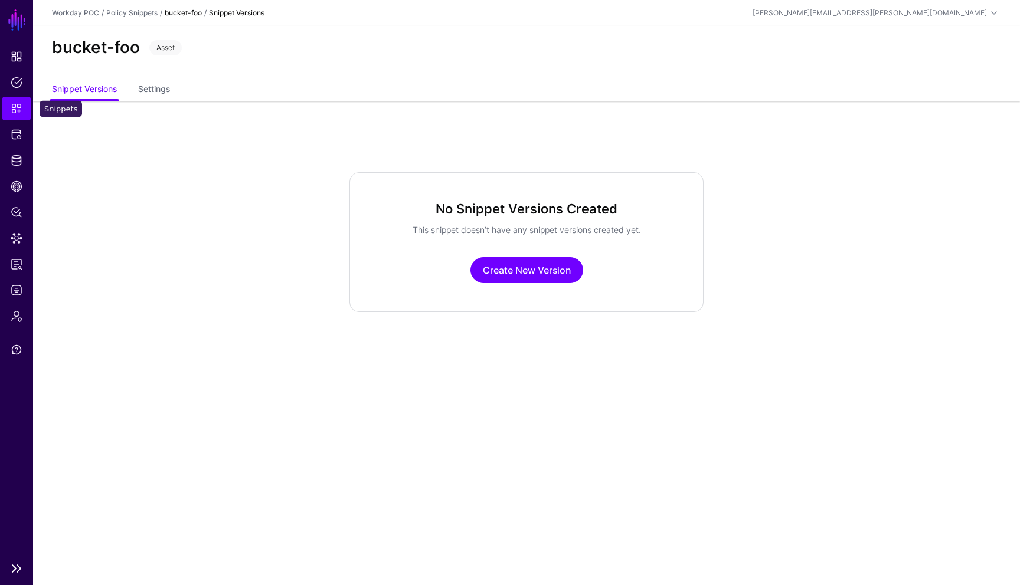
click at [23, 108] on link "Snippets" at bounding box center [16, 109] width 28 height 24
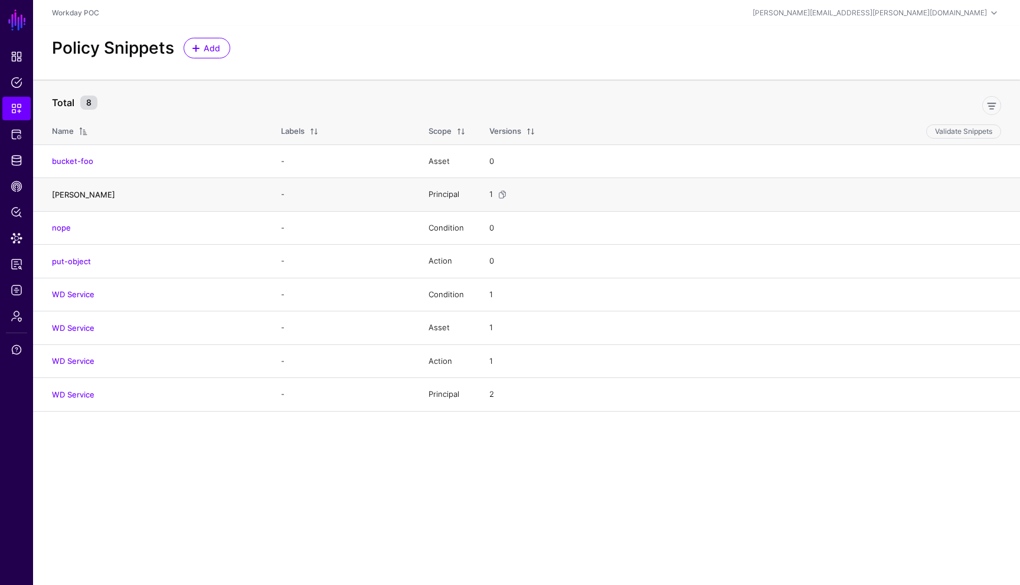
click at [66, 195] on link "[PERSON_NAME]" at bounding box center [83, 194] width 63 height 9
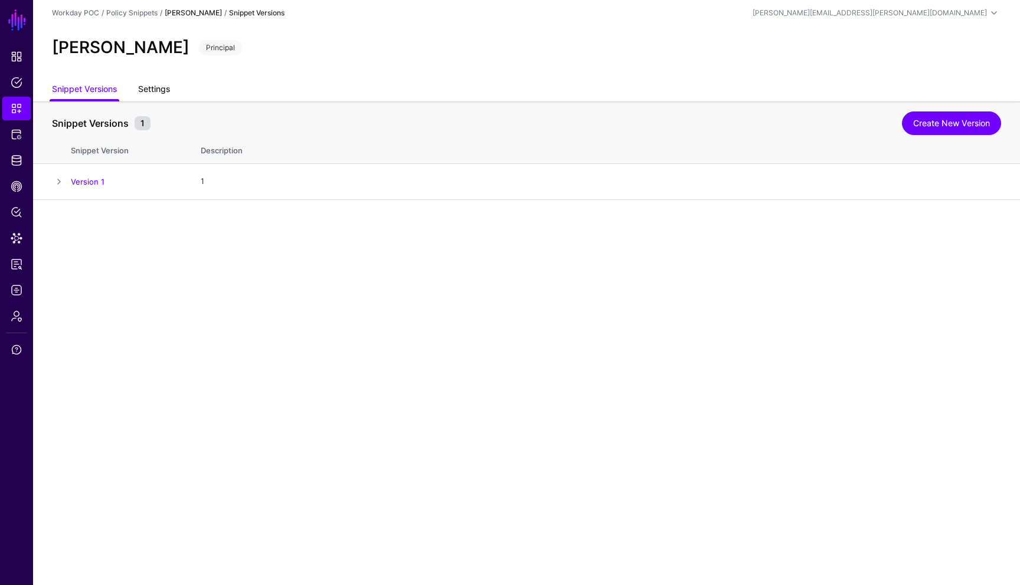
click at [165, 85] on link "Settings" at bounding box center [154, 90] width 32 height 22
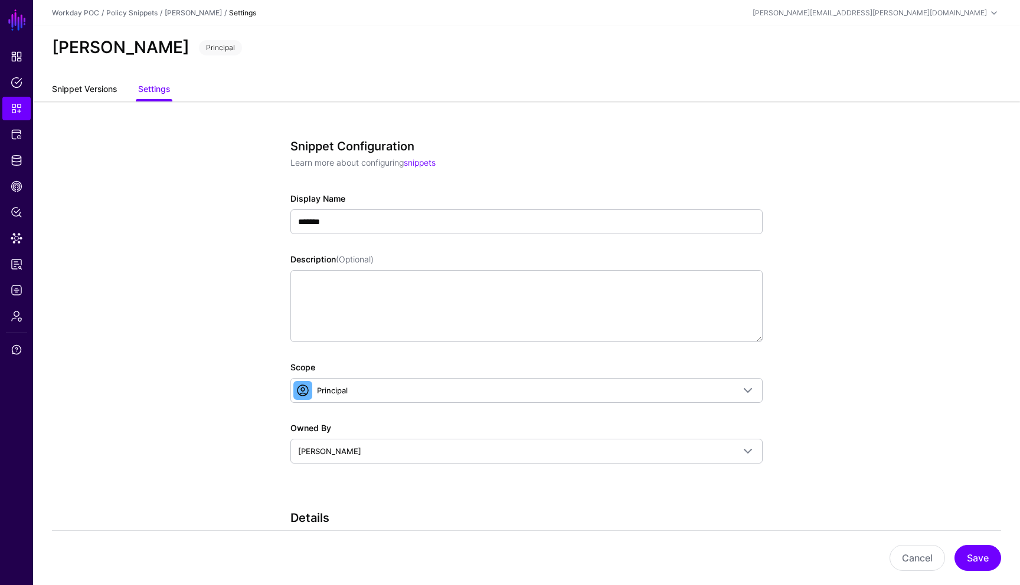
click at [78, 88] on link "Snippet Versions" at bounding box center [84, 90] width 65 height 22
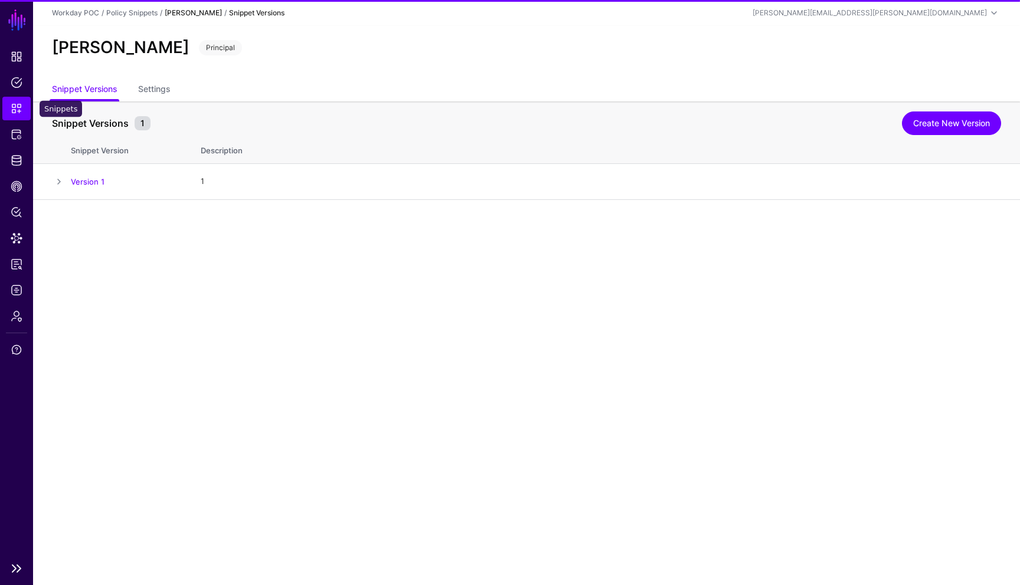
click at [23, 110] on link "Snippets" at bounding box center [16, 109] width 28 height 24
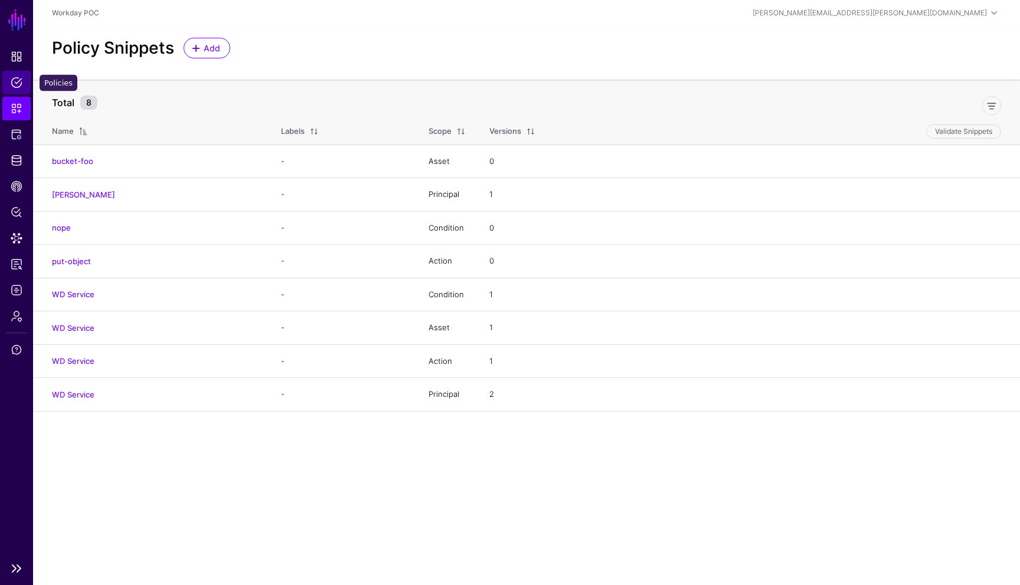
click at [17, 77] on span "Policies" at bounding box center [17, 83] width 12 height 12
